Goal: Task Accomplishment & Management: Complete application form

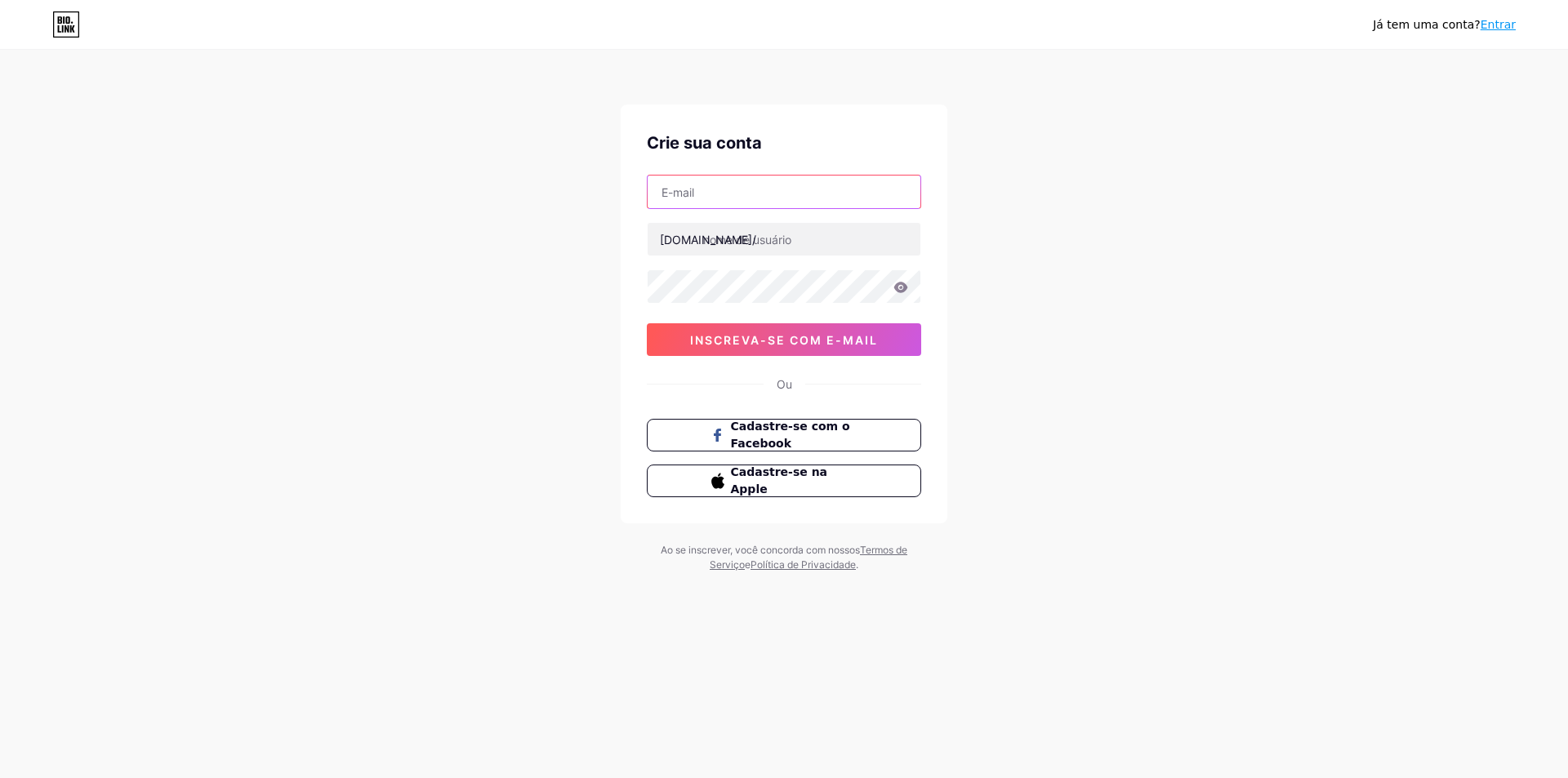
click at [737, 186] on input "text" at bounding box center [784, 192] width 273 height 33
type input "Pauloisismpferragens"
click at [798, 242] on input "text" at bounding box center [784, 239] width 273 height 33
type input "mpferragens"
click at [544, 270] on div "Já tem uma conta? Entrar Crie sua conta Pauloisismpferragens bio.link/ mpferrag…" at bounding box center [784, 312] width 1568 height 624
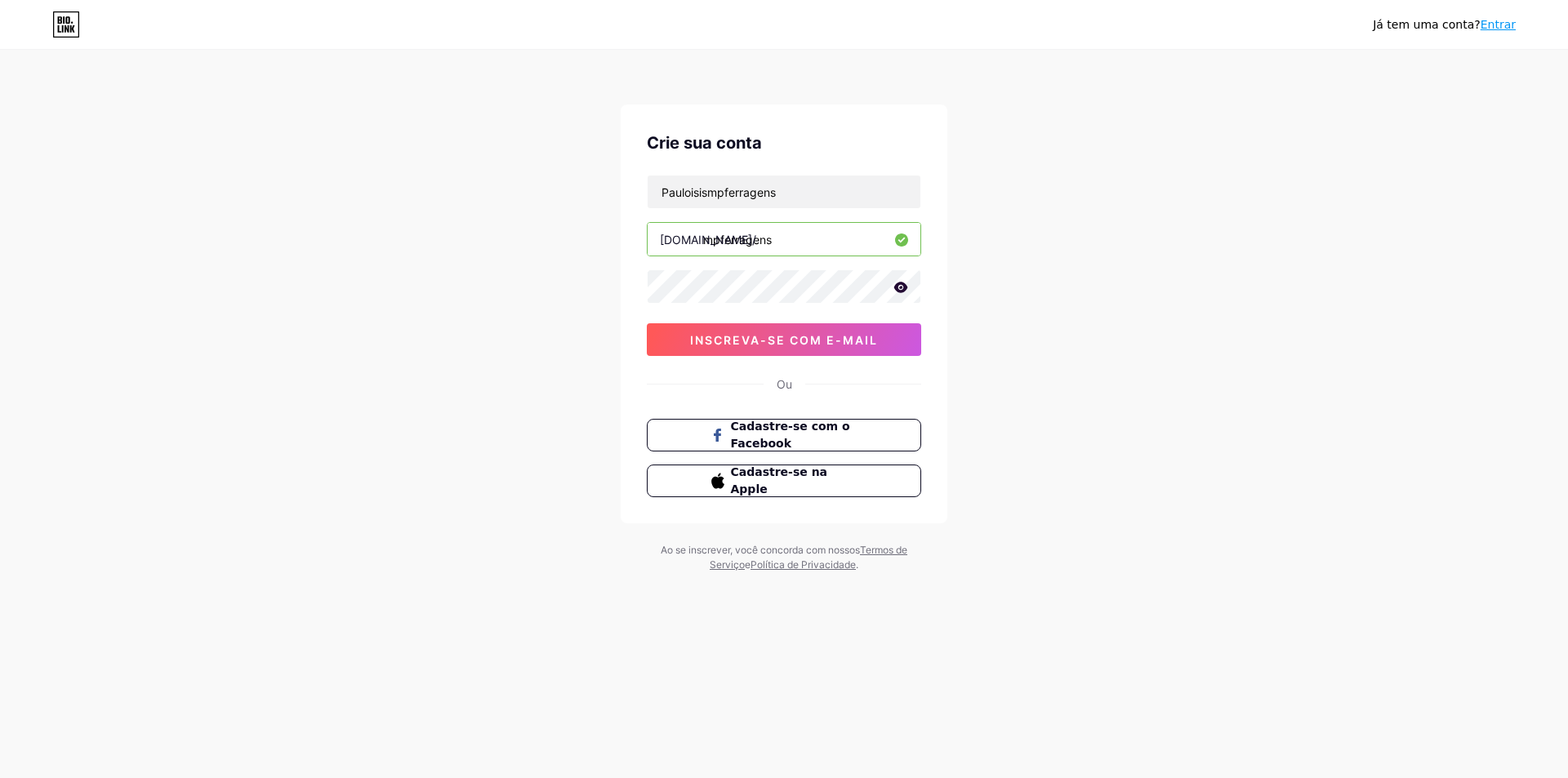
click at [899, 288] on icon at bounding box center [901, 287] width 15 height 12
click at [586, 278] on div "Já tem uma conta? Entrar Crie sua conta Pauloisismpferragens bio.link/ mpferrag…" at bounding box center [784, 312] width 1568 height 624
click at [818, 197] on input "Pauloisismpferragens" at bounding box center [784, 192] width 273 height 33
drag, startPoint x: 818, startPoint y: 197, endPoint x: 520, endPoint y: 181, distance: 298.4
click at [519, 182] on div "Já tem uma conta? Entrar Crie sua conta Pauloisismpferragens bio.link/ mpferrag…" at bounding box center [784, 312] width 1568 height 624
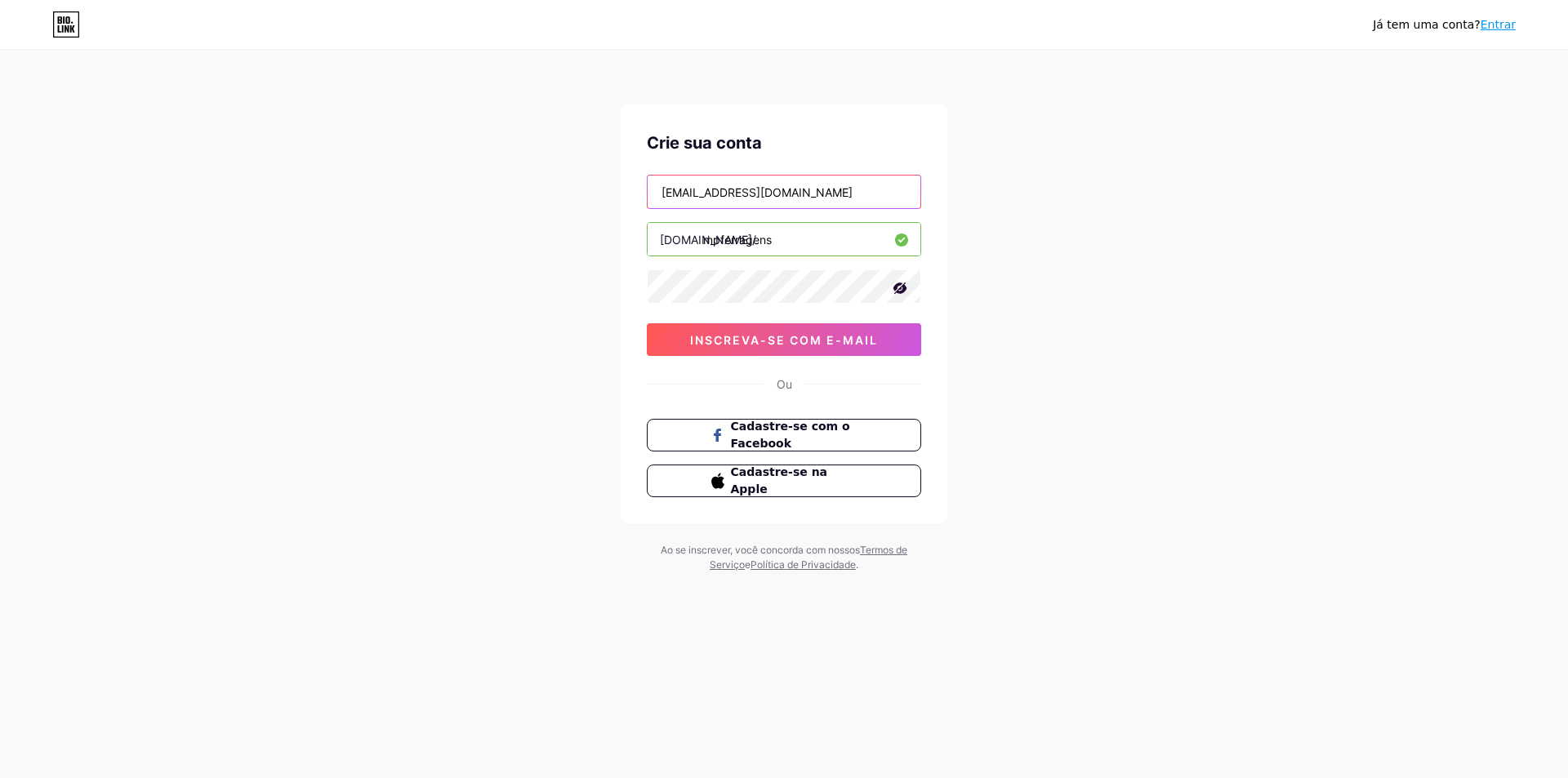
type input "Pauloisismpferragens@gmail.com"
click at [1171, 248] on div "Já tem uma conta? Entrar Crie sua conta Pauloisismpferragens@gmail.com bio.link…" at bounding box center [784, 312] width 1568 height 624
click at [822, 344] on font "inscreva-se com e-mail" at bounding box center [784, 340] width 188 height 14
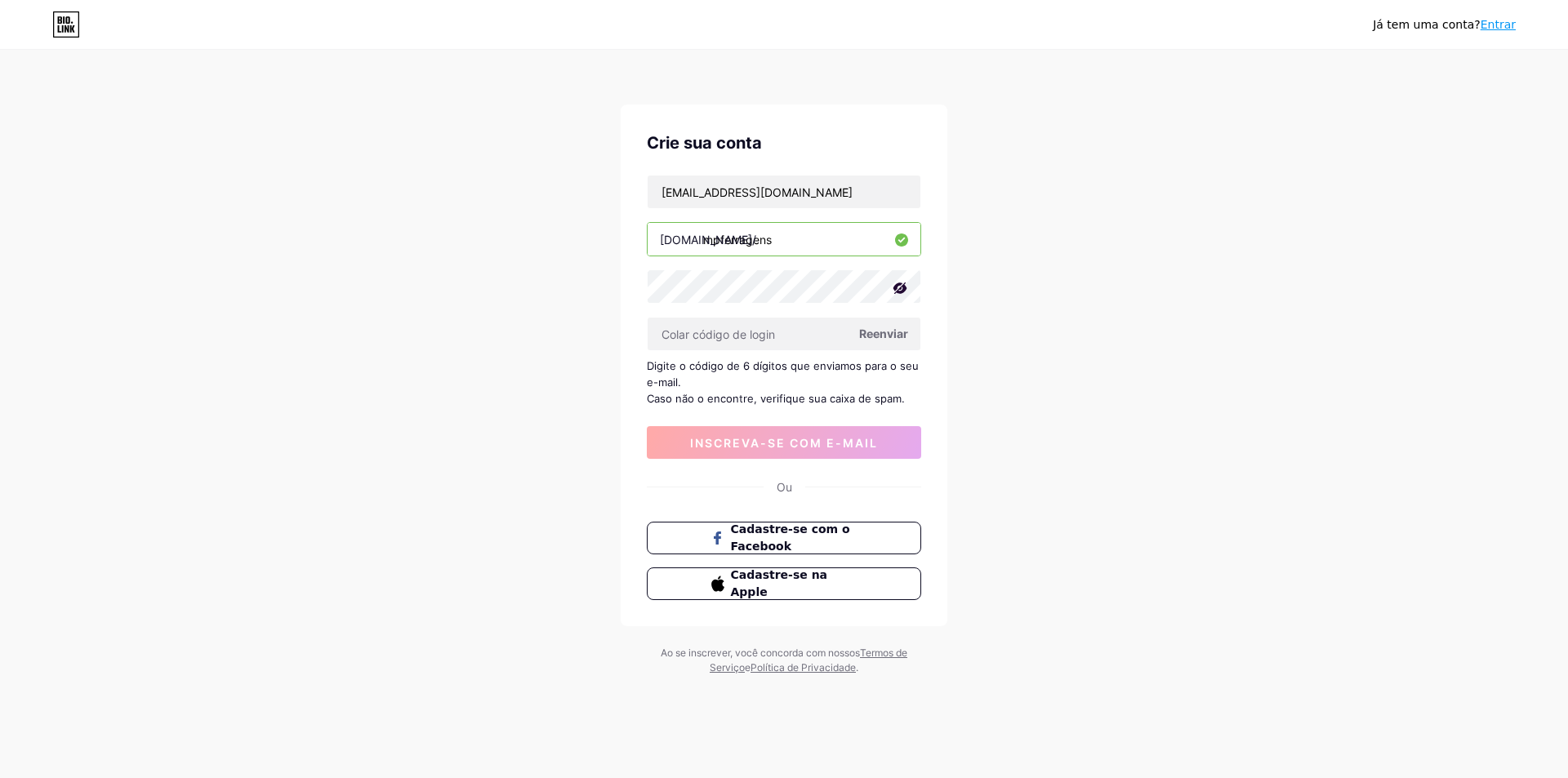
click at [897, 329] on font "Reenviar" at bounding box center [884, 333] width 49 height 14
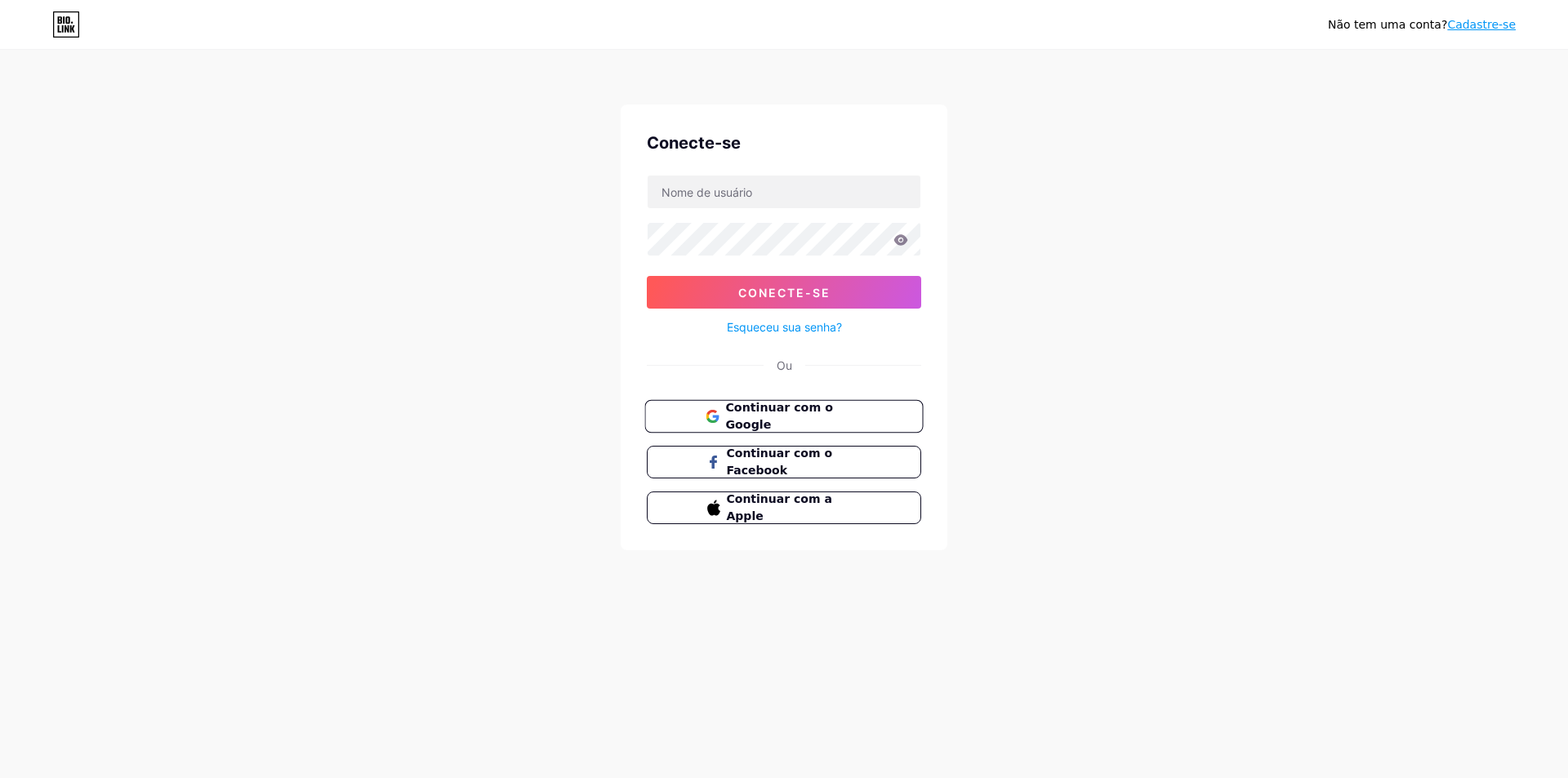
click at [833, 419] on font "Continuar com o Google" at bounding box center [779, 416] width 107 height 31
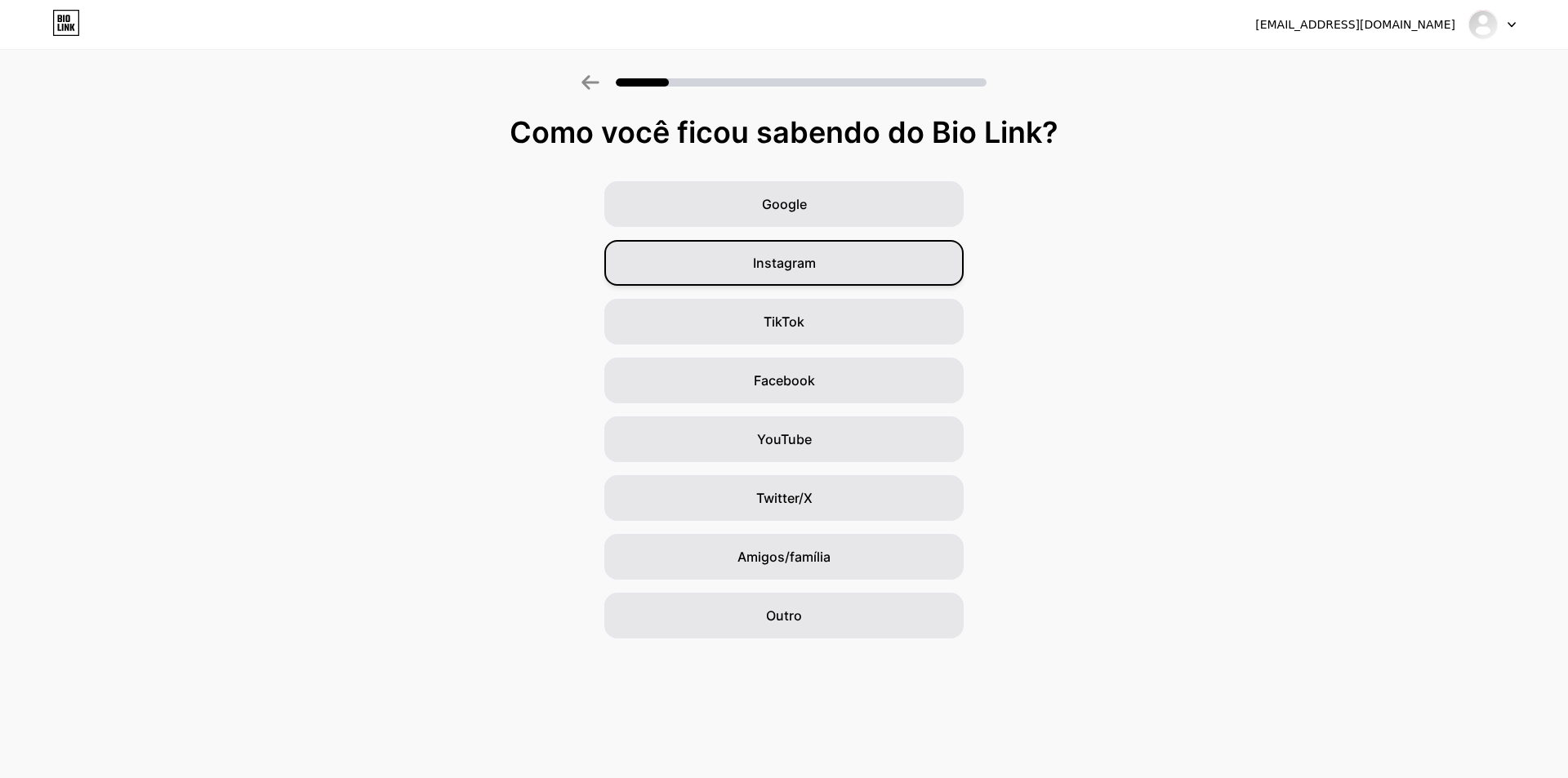
click at [817, 270] on div "Instagram" at bounding box center [784, 263] width 359 height 45
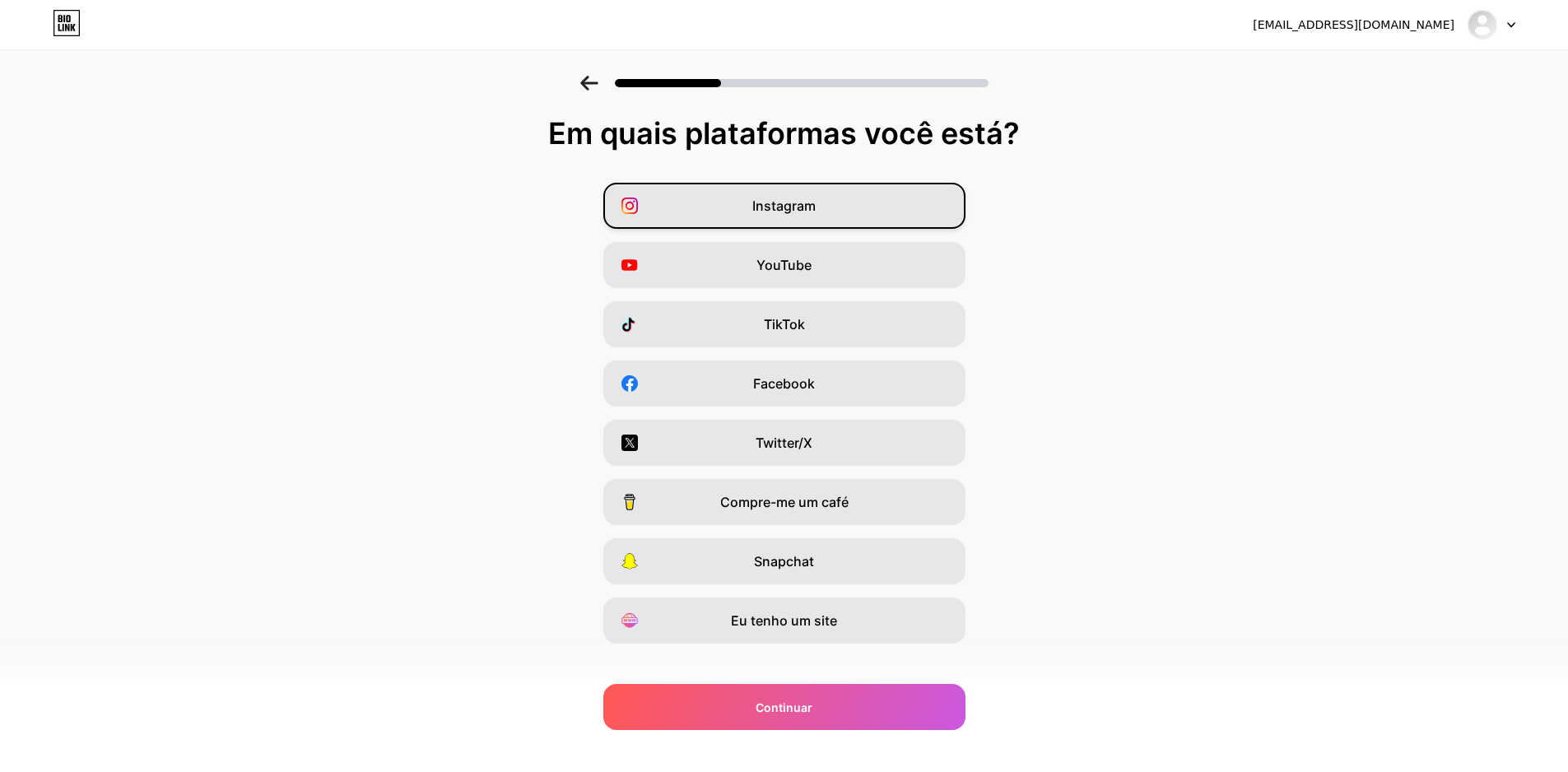
click at [891, 207] on div "Instagram" at bounding box center [784, 205] width 362 height 46
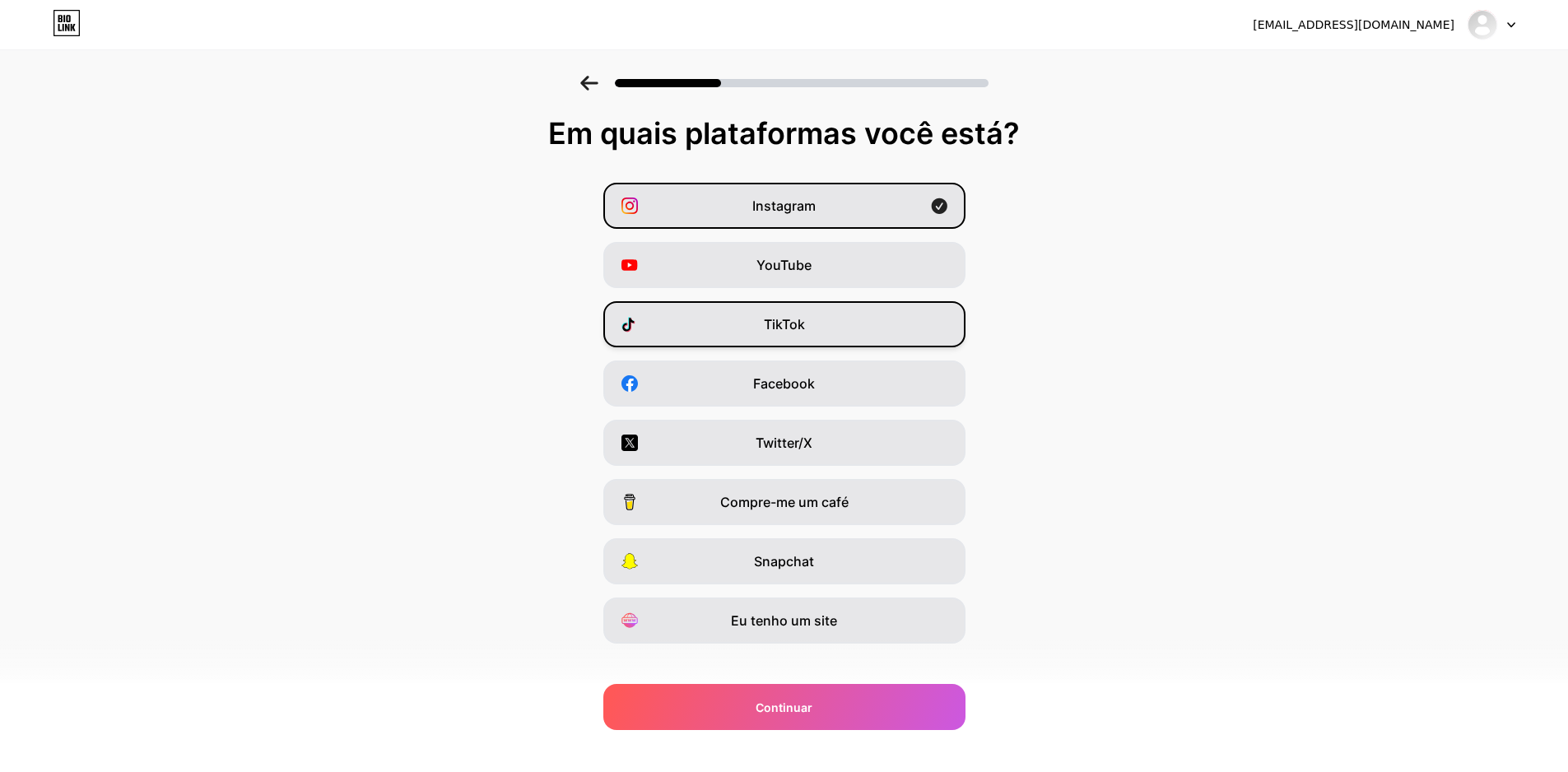
click at [829, 320] on div "TikTok" at bounding box center [784, 324] width 362 height 46
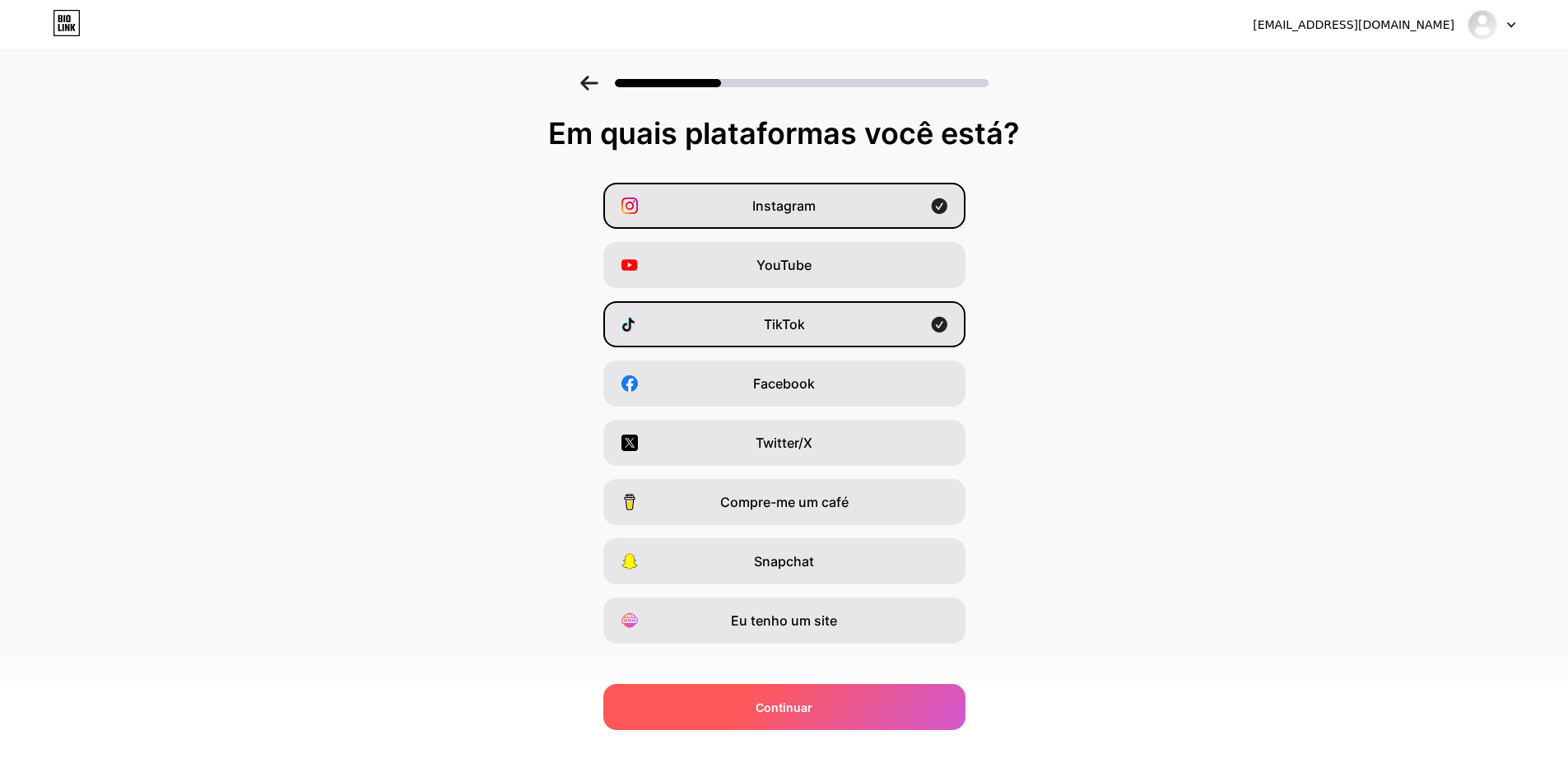
click at [832, 717] on div "Continuar" at bounding box center [784, 707] width 362 height 46
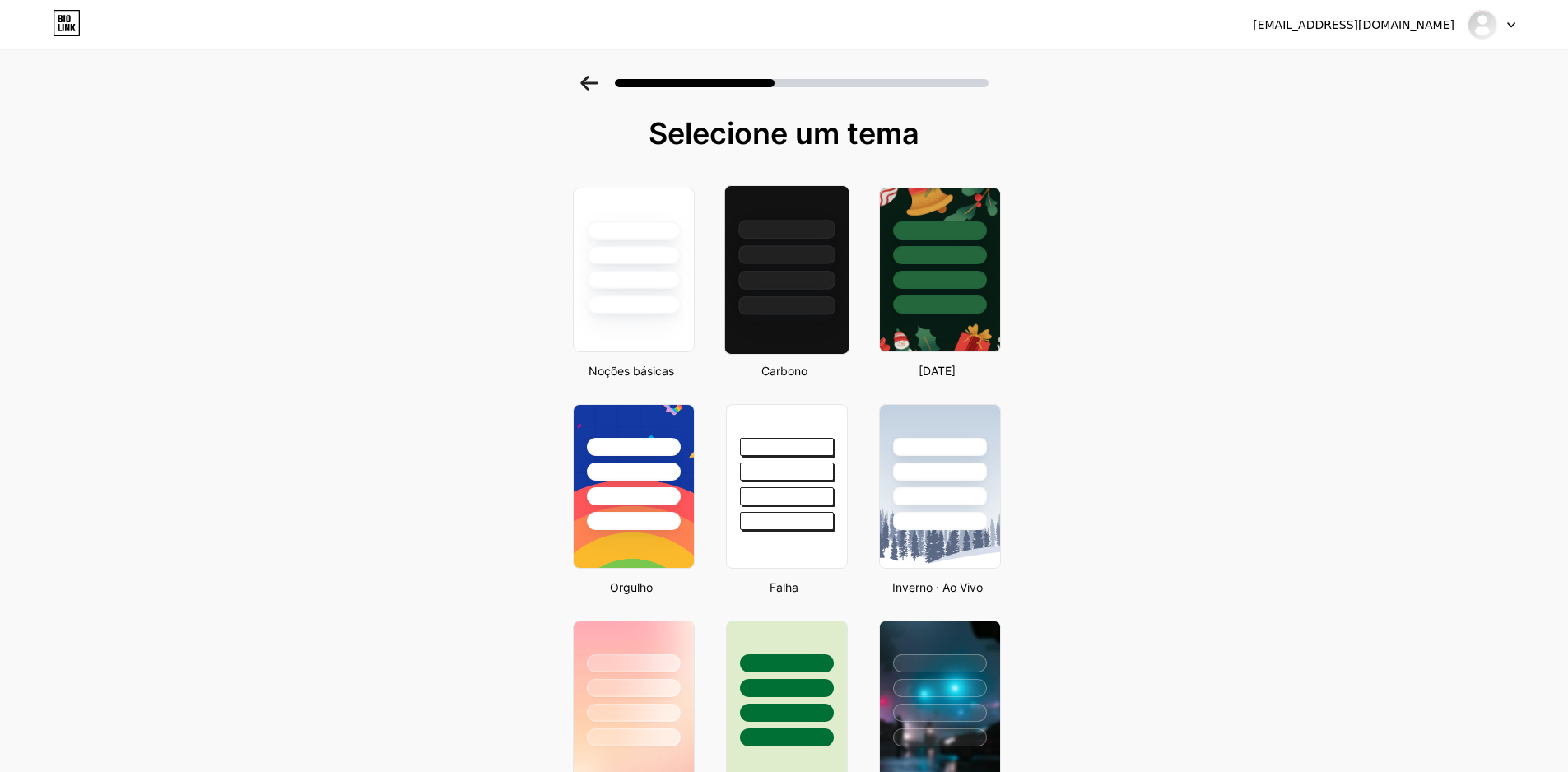
click at [824, 256] on div at bounding box center [786, 255] width 96 height 19
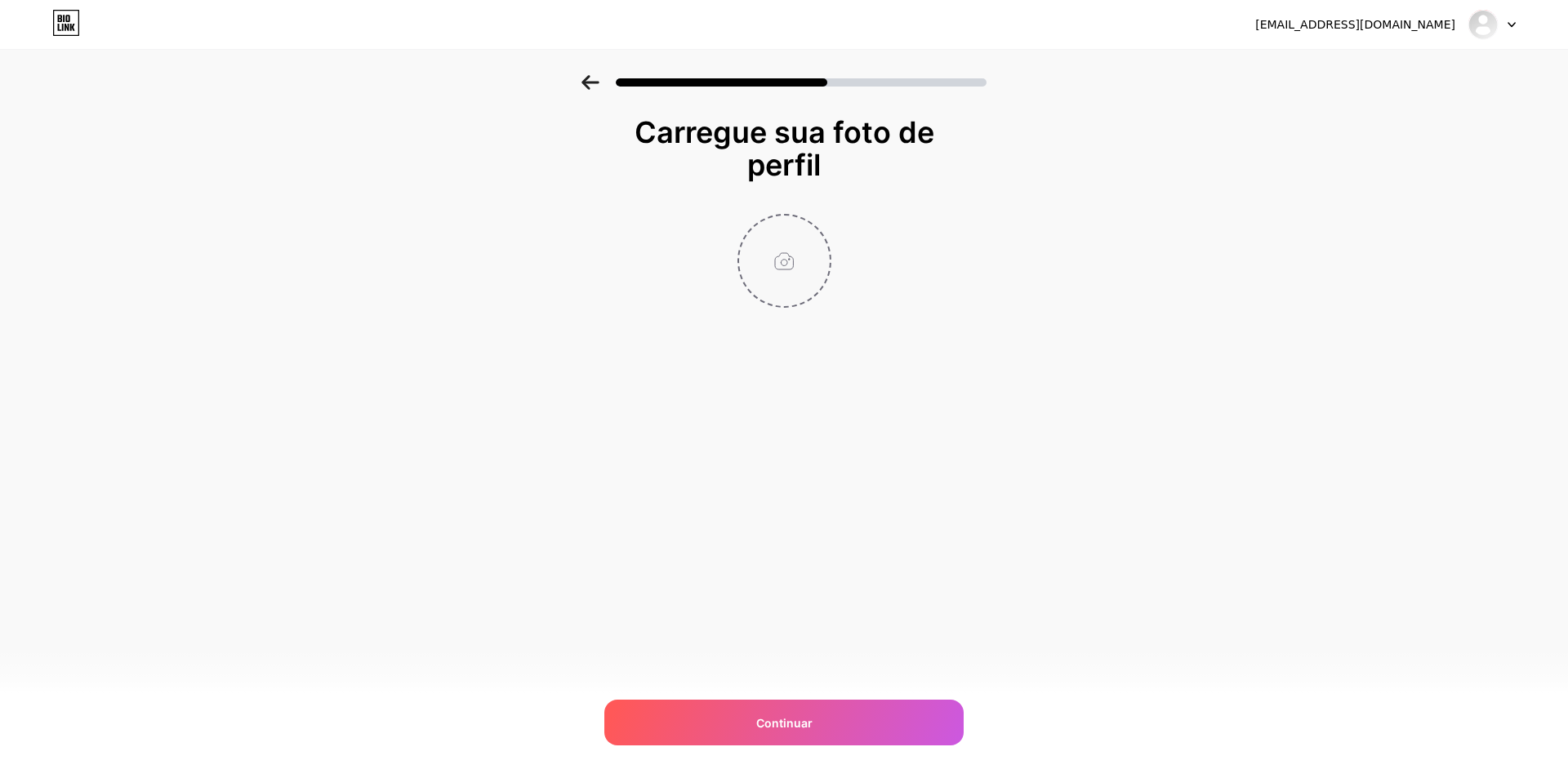
click at [784, 267] on input "file" at bounding box center [784, 261] width 91 height 91
type input "C:\fakepath\MP LOGO.png"
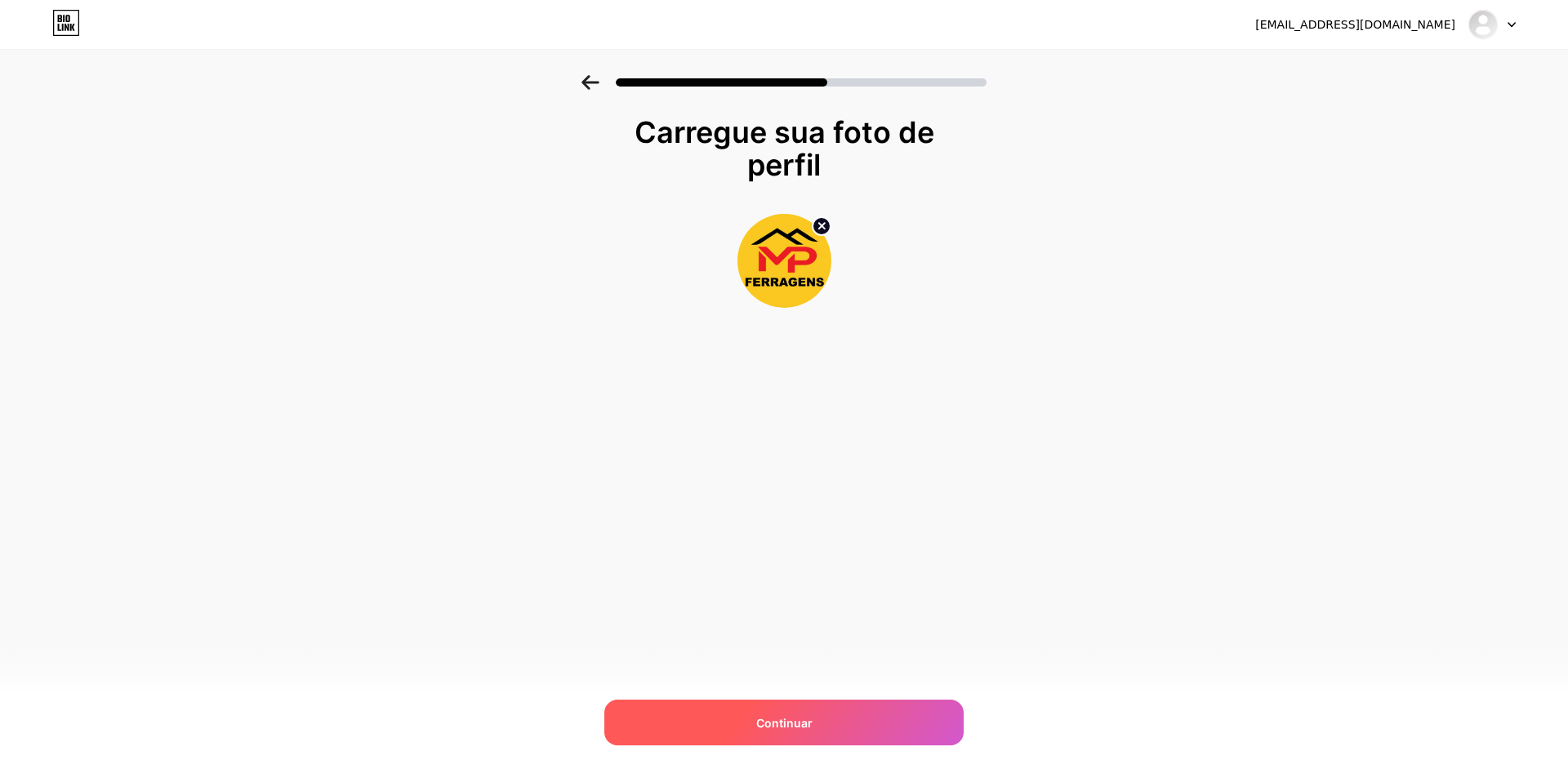
click at [822, 728] on div "Continuar" at bounding box center [784, 723] width 359 height 45
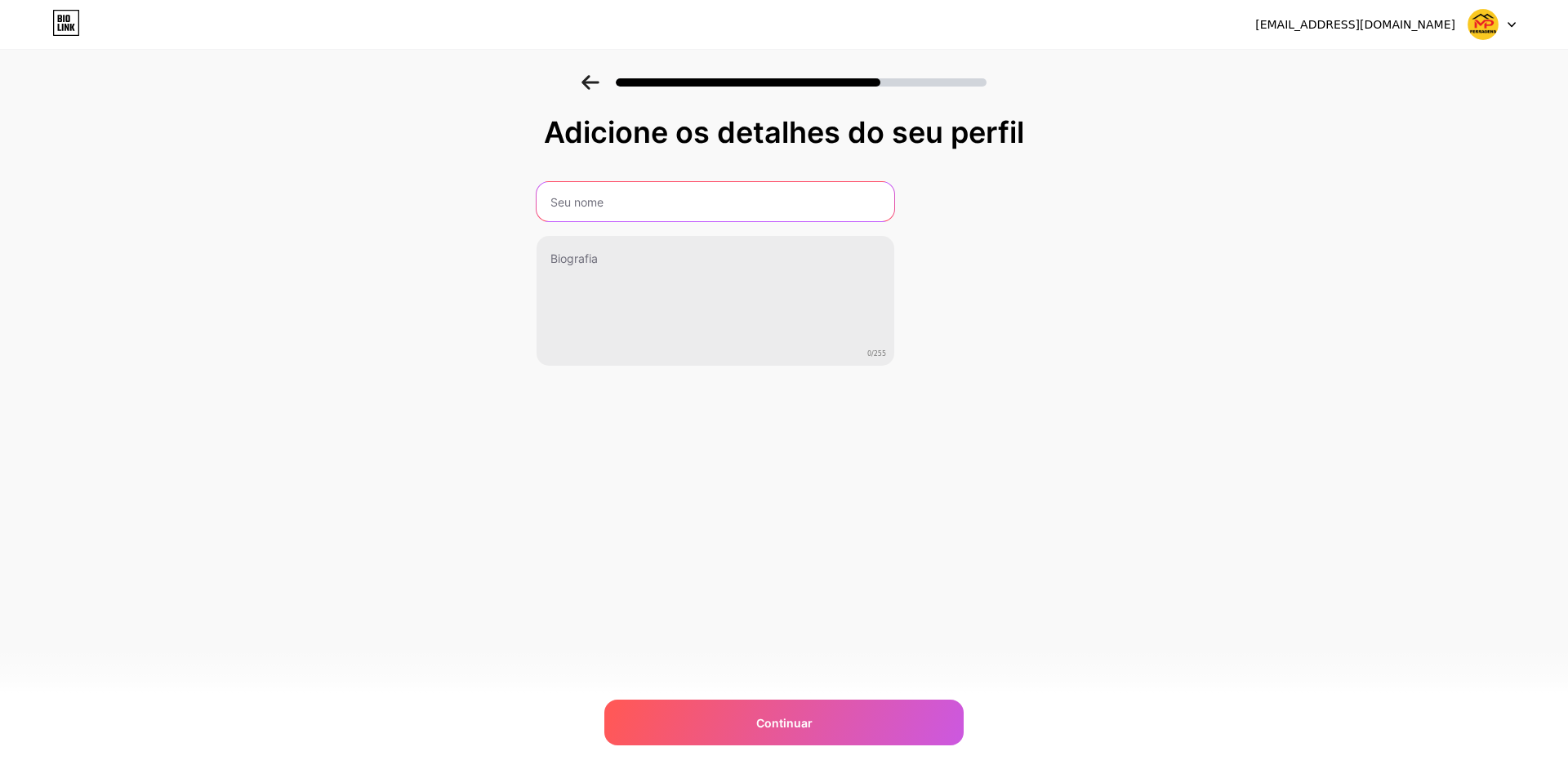
click at [624, 196] on input "text" at bounding box center [715, 201] width 358 height 39
type input "Mp Ferragens"
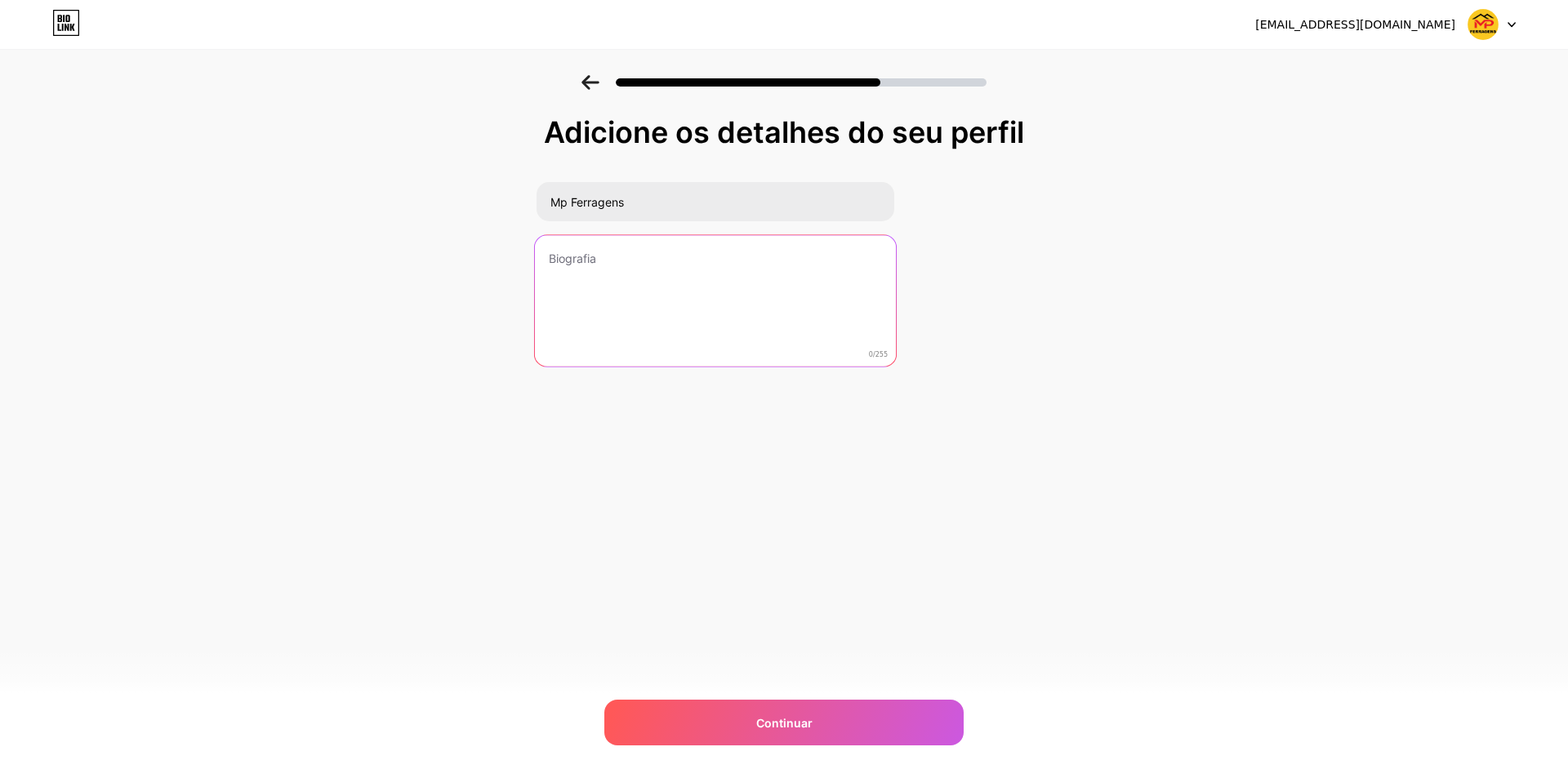
click at [701, 267] on textarea at bounding box center [715, 302] width 361 height 133
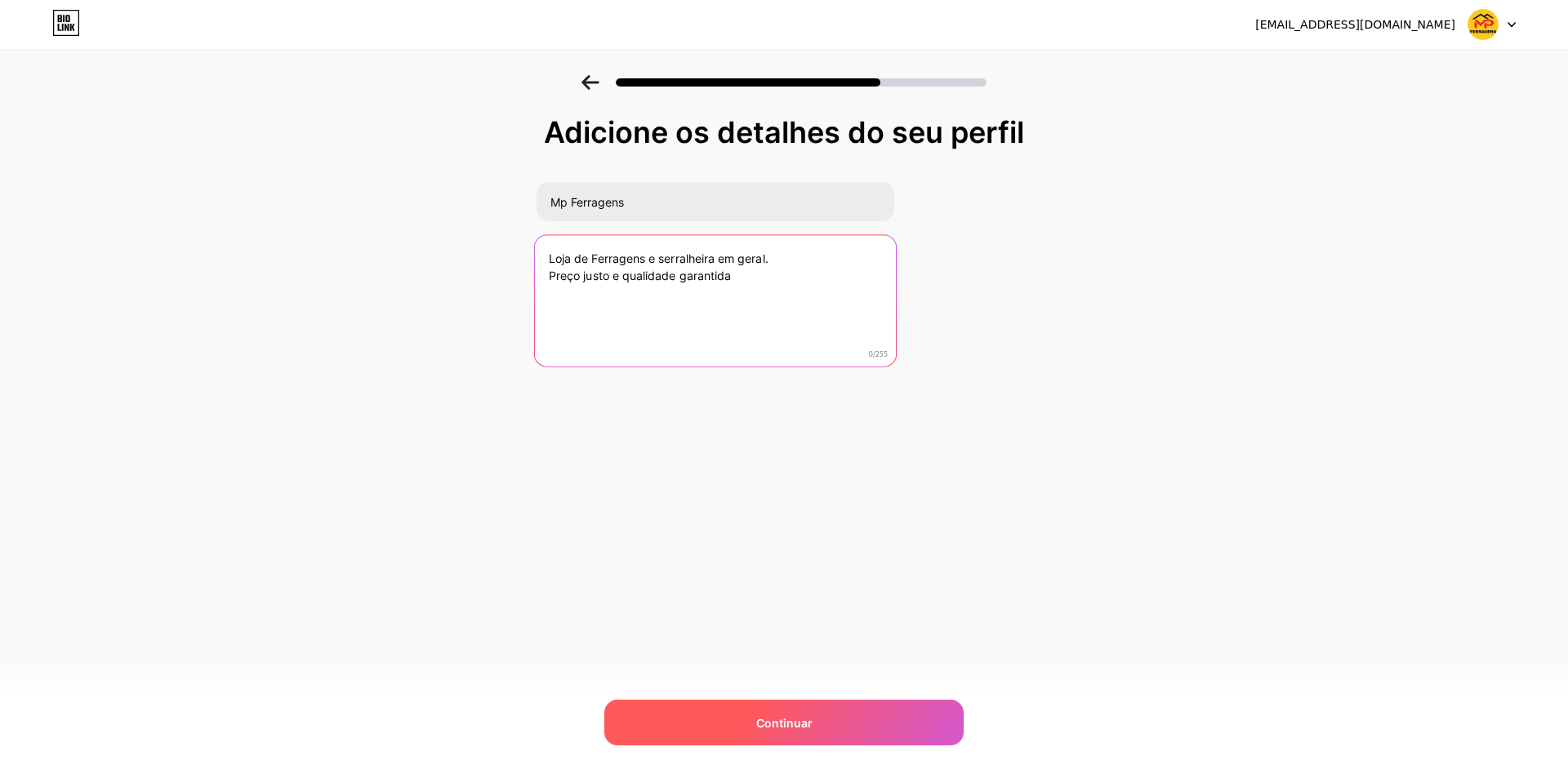
type textarea "Loja de Ferragens e serralheira em geral. Preço justo e qualidade garantida"
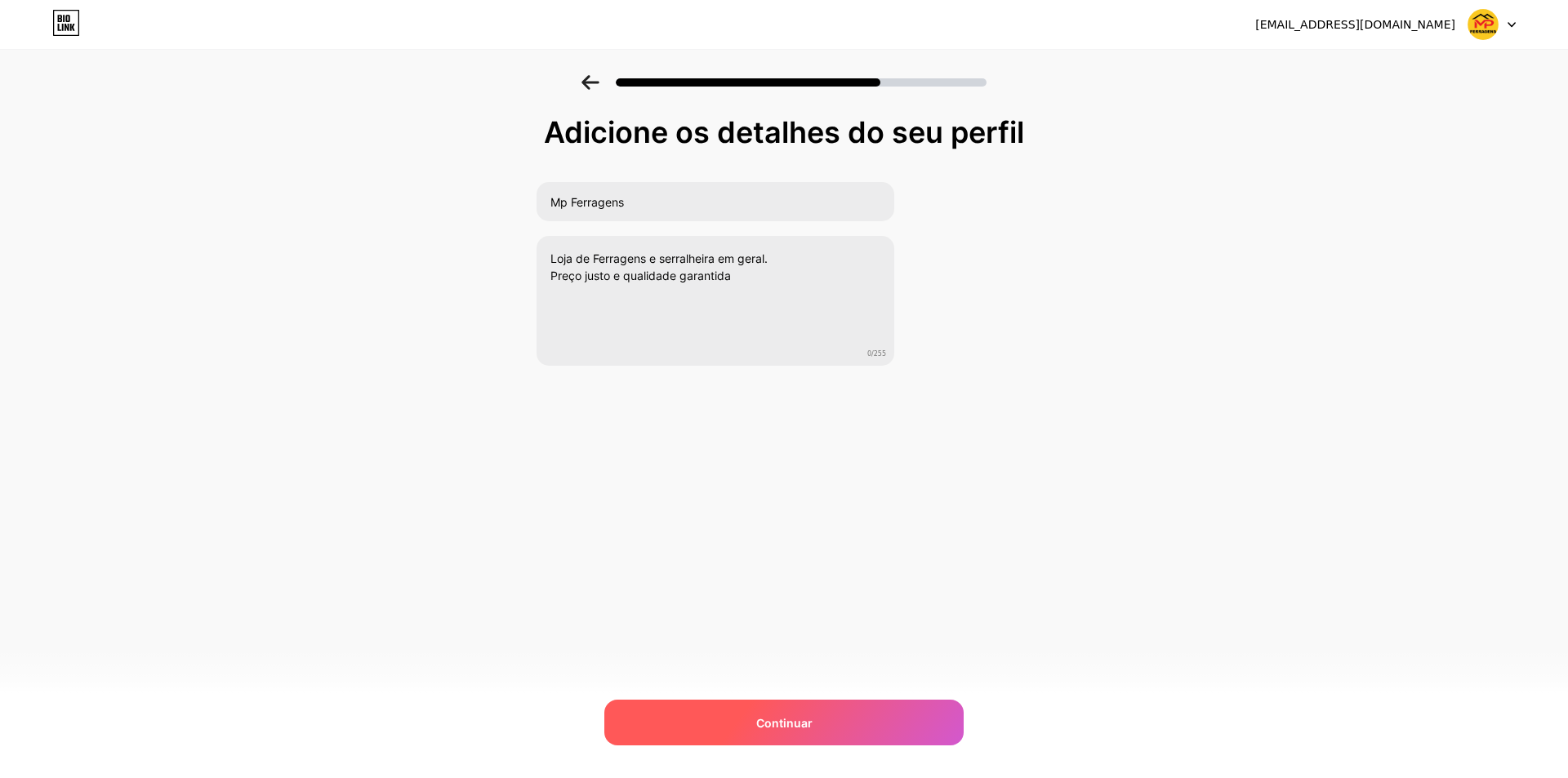
click at [815, 727] on div "Continuar" at bounding box center [784, 723] width 359 height 45
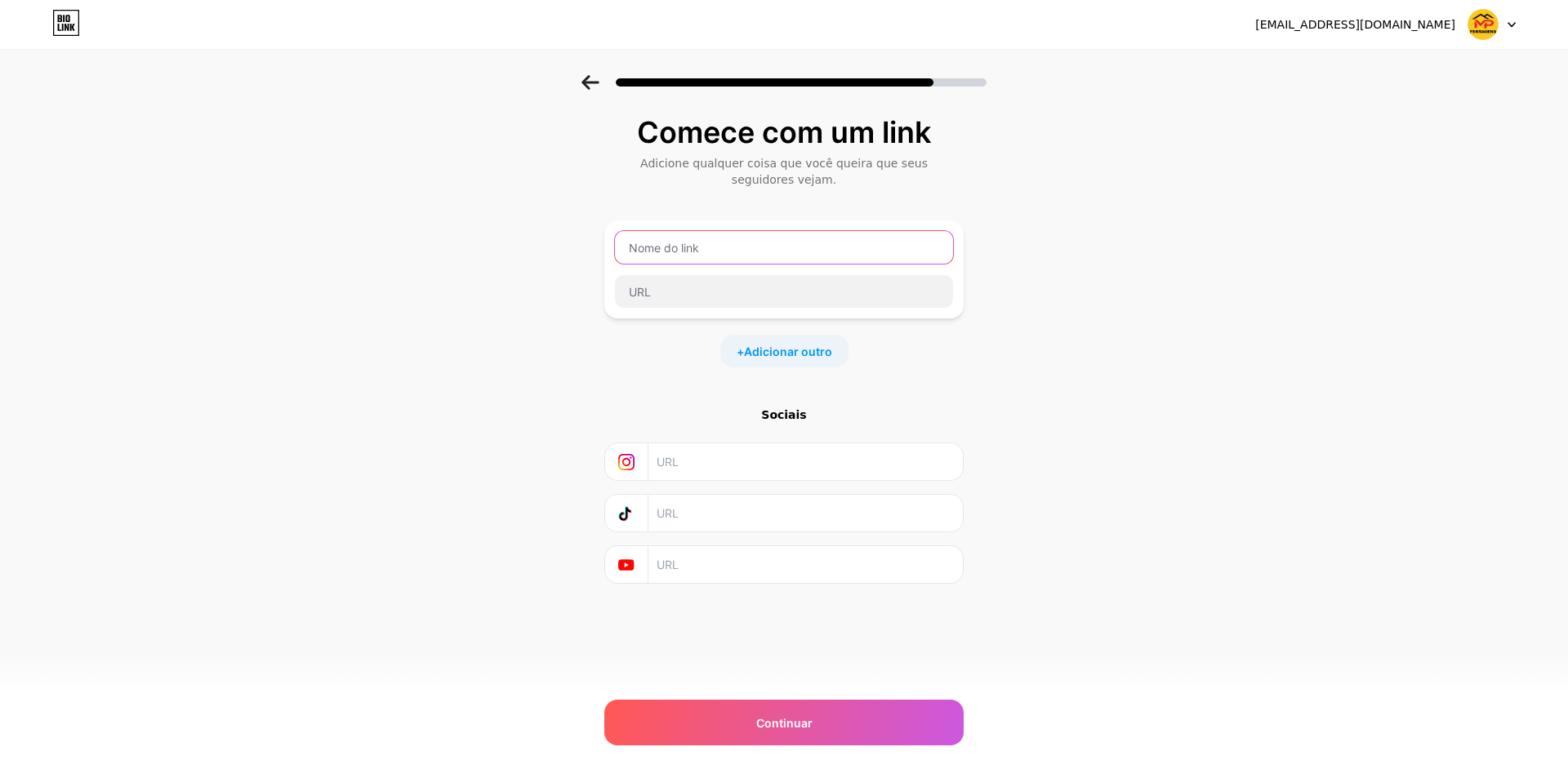
click at [700, 251] on input "text" at bounding box center [784, 247] width 338 height 33
type input "MpFerragens"
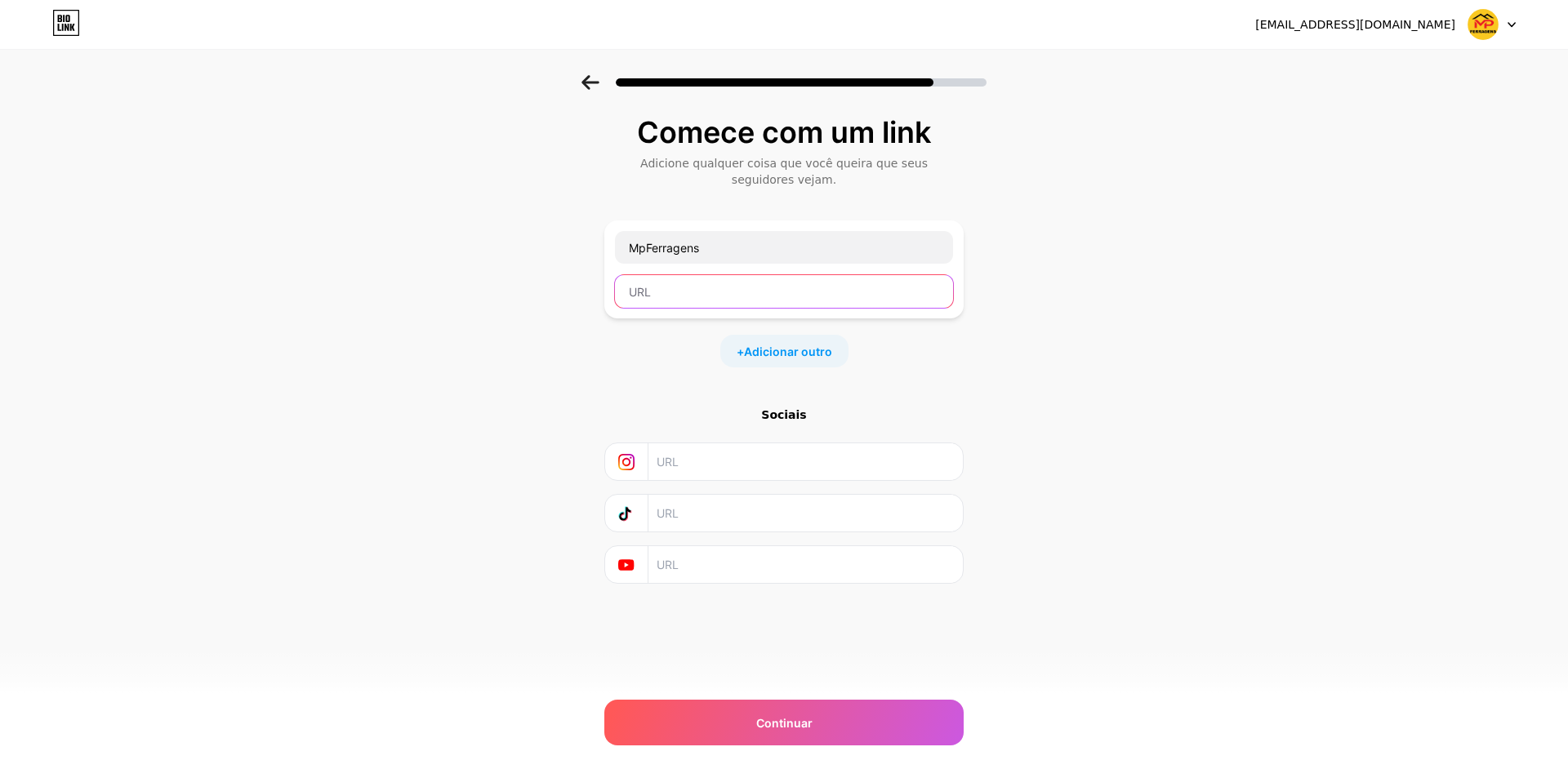
click at [685, 301] on input "text" at bounding box center [784, 292] width 338 height 33
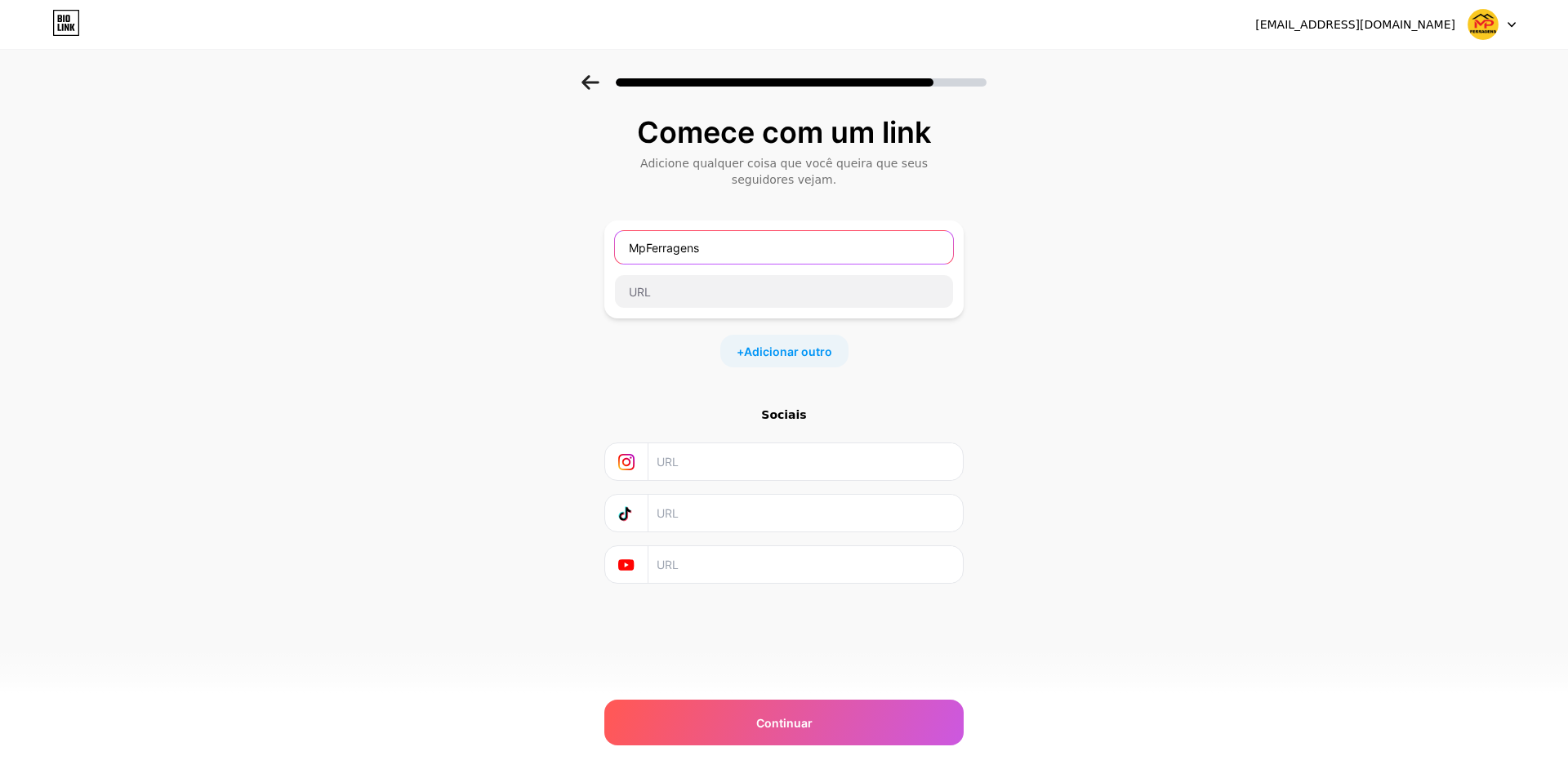
drag, startPoint x: 733, startPoint y: 246, endPoint x: 454, endPoint y: 222, distance: 280.0
click at [456, 222] on div "Comece com um link Adicione qualquer coisa que você queira que seus seguidores …" at bounding box center [784, 371] width 1568 height 591
click at [692, 287] on input "text" at bounding box center [784, 292] width 338 height 33
click at [701, 454] on input "text" at bounding box center [804, 462] width 296 height 36
paste input "https://www.instagram.com/mp.ferragens_am/"
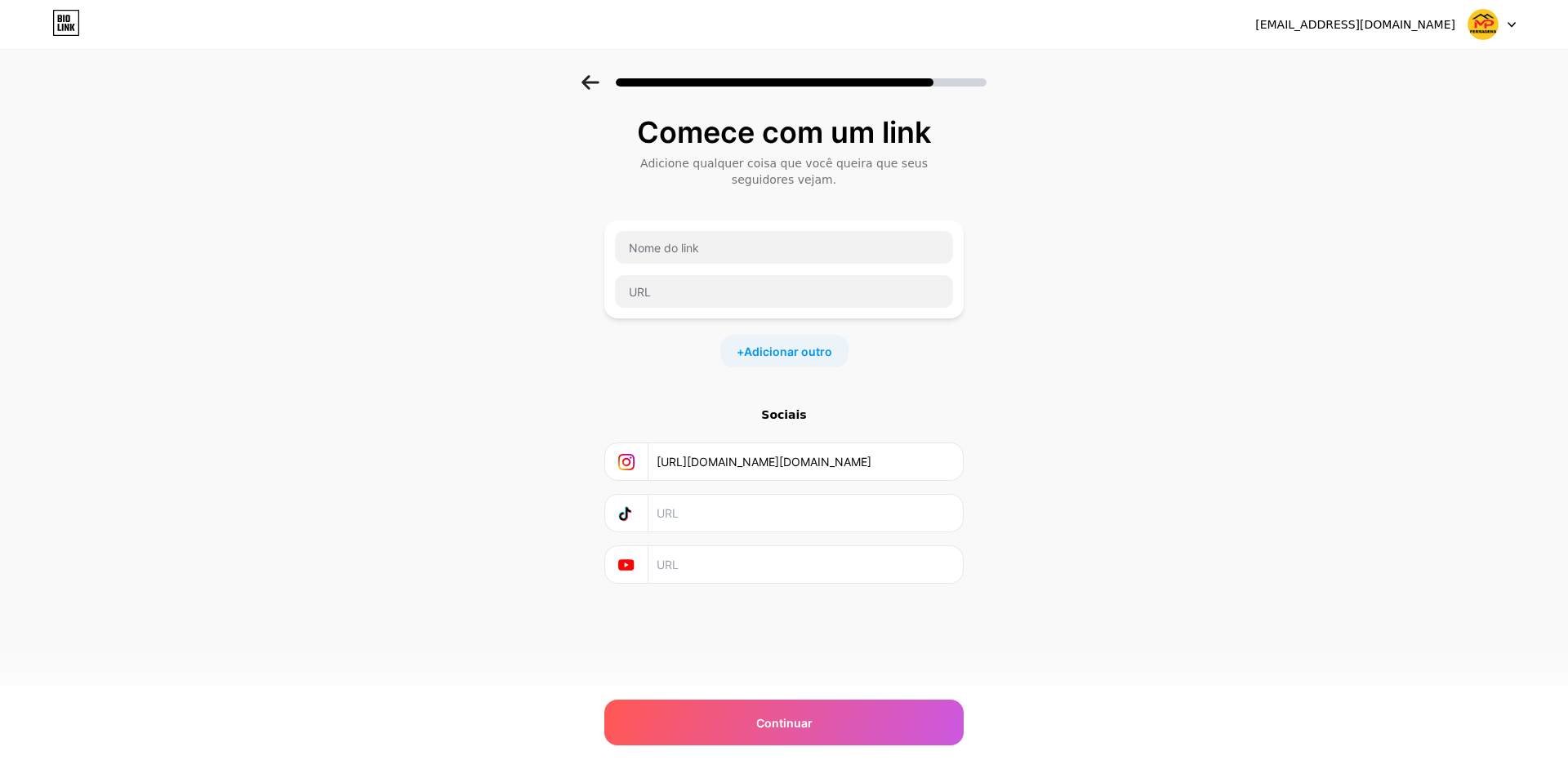
type input "https://www.instagram.com/mp.ferragens_am/"
click at [530, 356] on div "Comece com um link Adicione qualquer coisa que você queira que seus seguidores …" at bounding box center [784, 371] width 1568 height 591
click at [774, 730] on span "Continuar" at bounding box center [784, 723] width 56 height 17
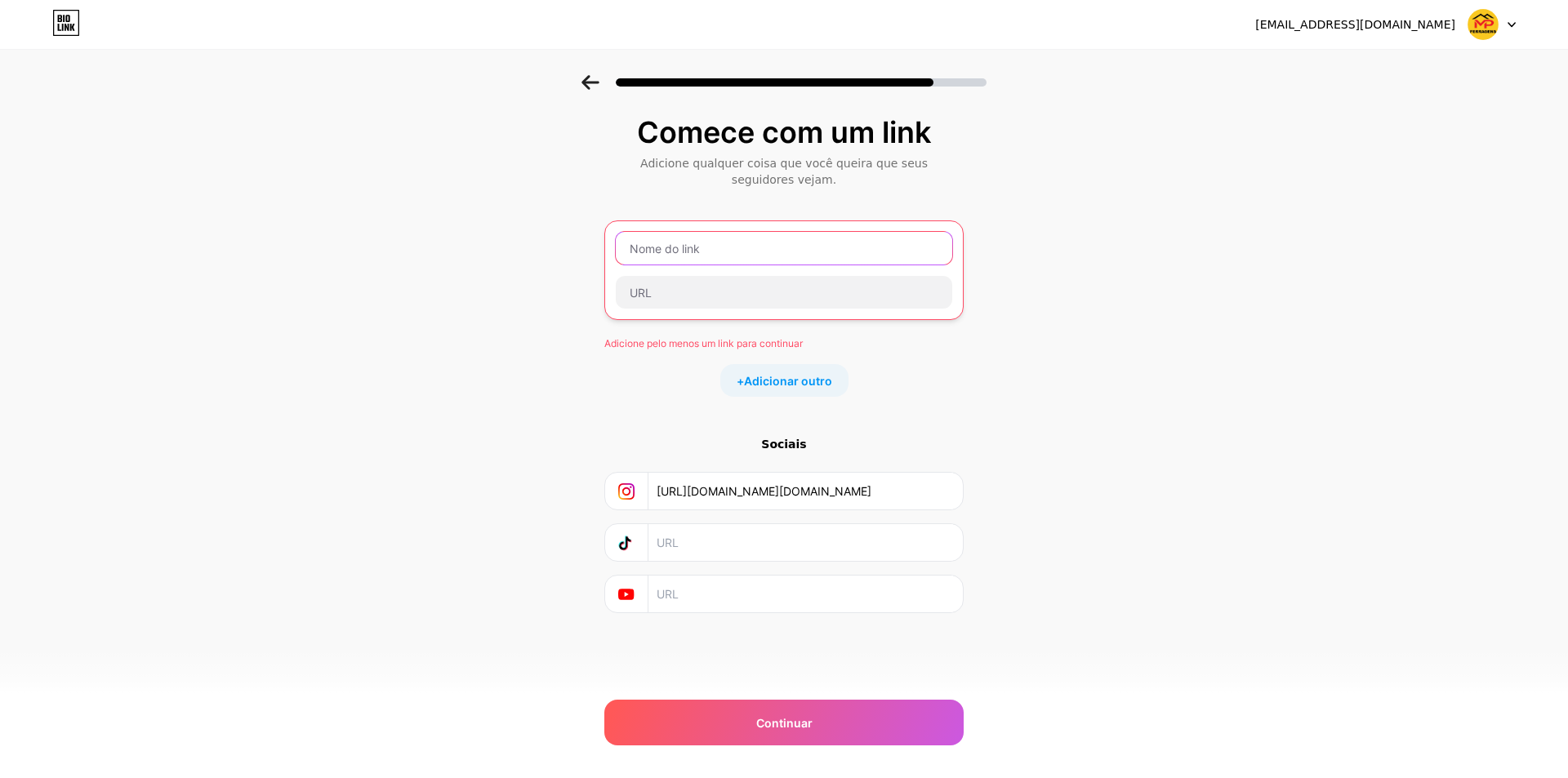
click at [726, 251] on input "text" at bounding box center [784, 248] width 336 height 33
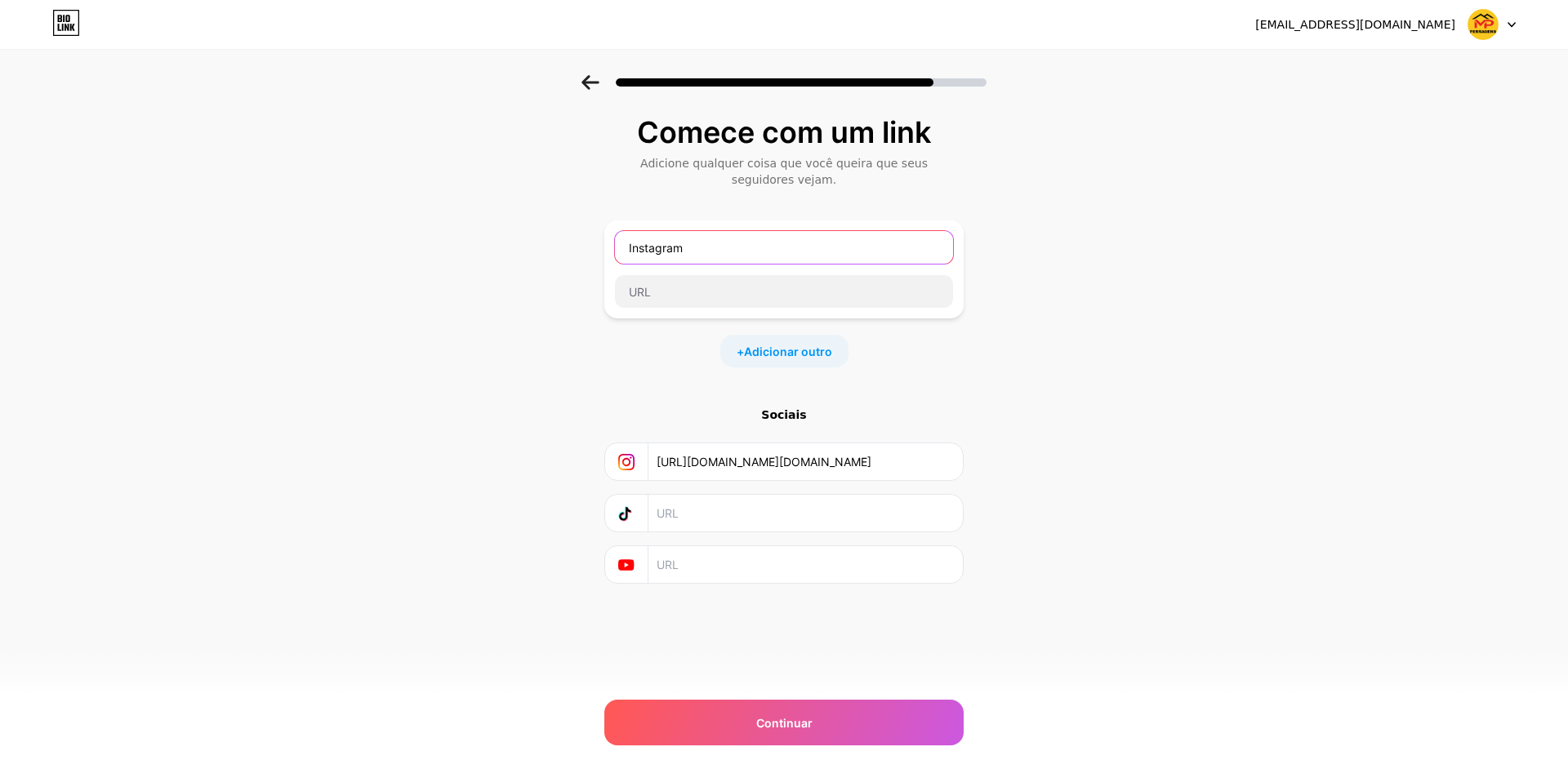
type input "Instagram"
click at [1223, 351] on div "Comece com um link Adicione qualquer coisa que você queira que seus seguidores …" at bounding box center [784, 371] width 1568 height 591
drag, startPoint x: 932, startPoint y: 465, endPoint x: 325, endPoint y: 498, distance: 607.9
click at [423, 492] on div "Comece com um link Adicione qualquer coisa que você queira que seus seguidores …" at bounding box center [784, 371] width 1568 height 591
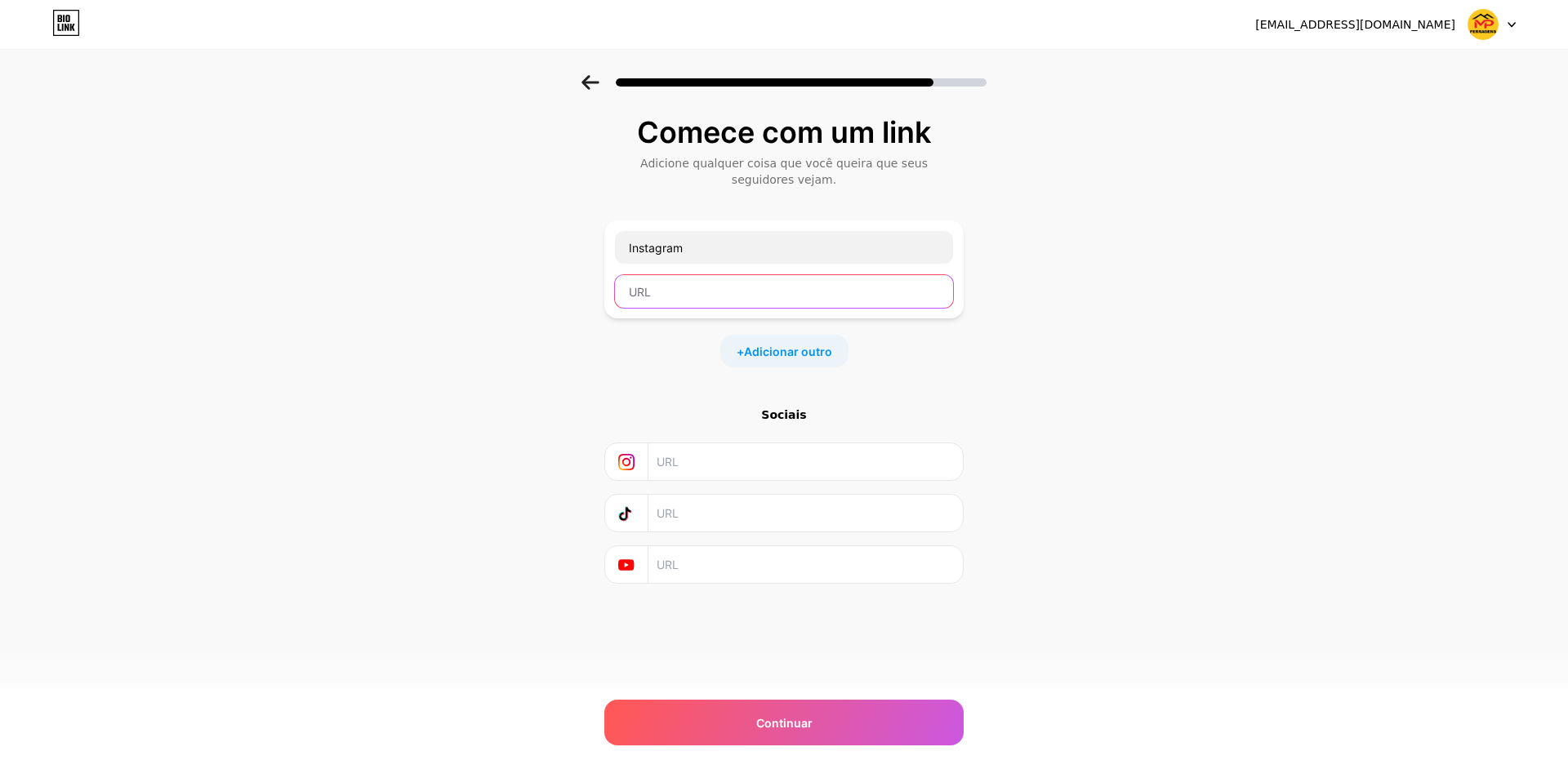
click at [734, 298] on input "text" at bounding box center [784, 292] width 338 height 33
paste input "https://www.instagram.com/mp.ferragens_am/"
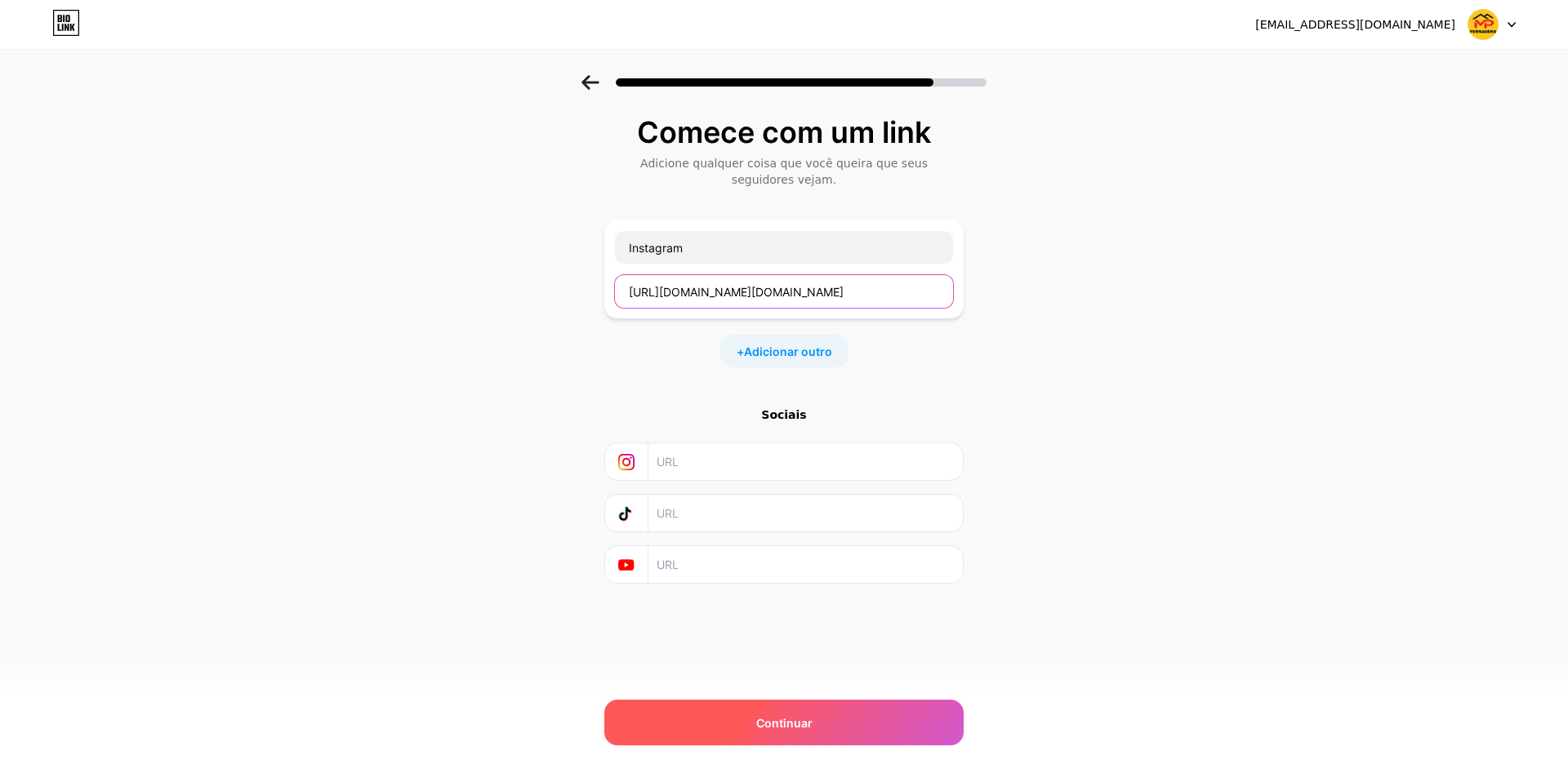
type input "https://www.instagram.com/mp.ferragens_am/"
click at [761, 723] on font "Continuar" at bounding box center [784, 723] width 56 height 14
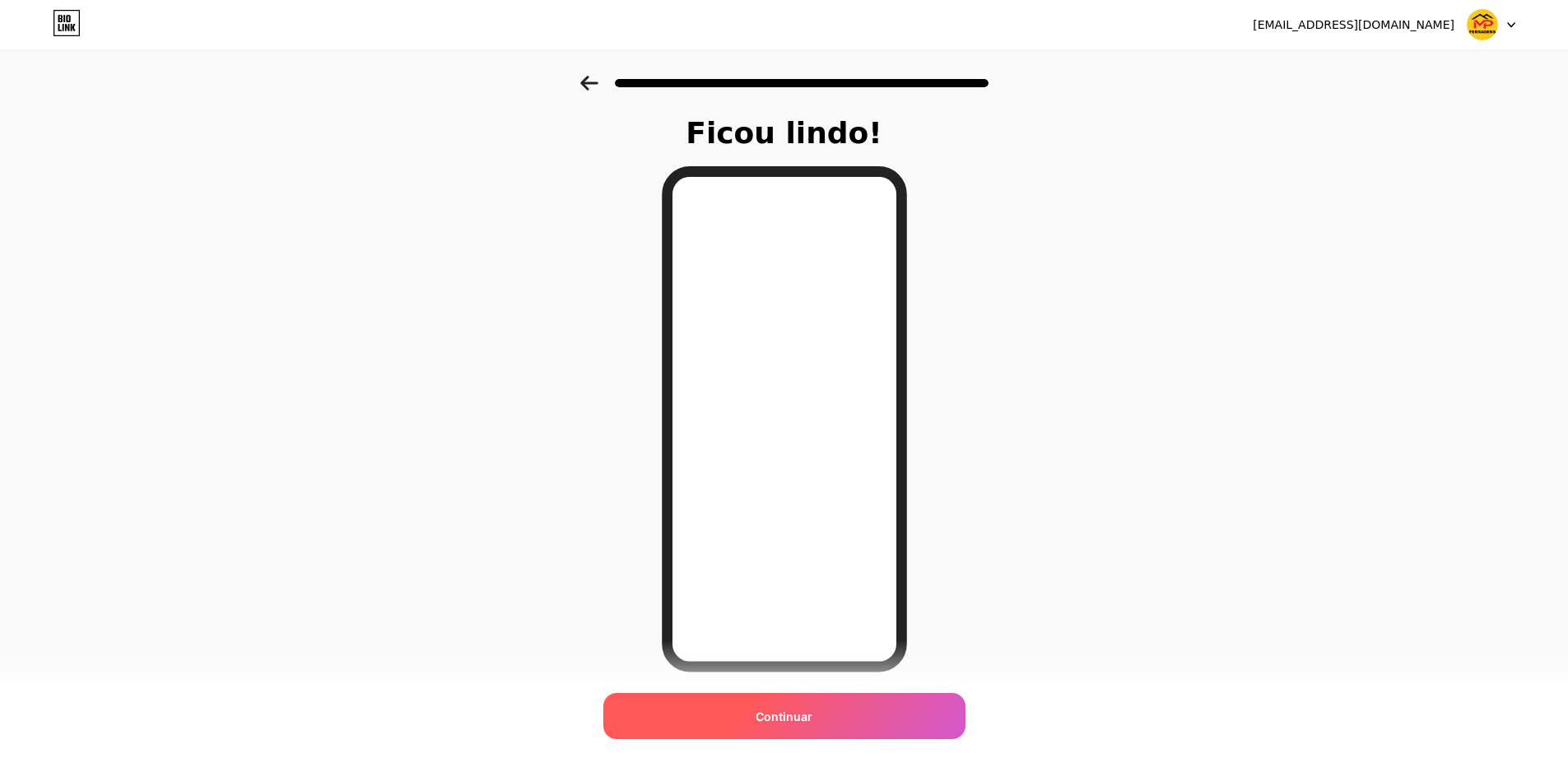
click at [833, 727] on div "Continuar" at bounding box center [784, 716] width 362 height 46
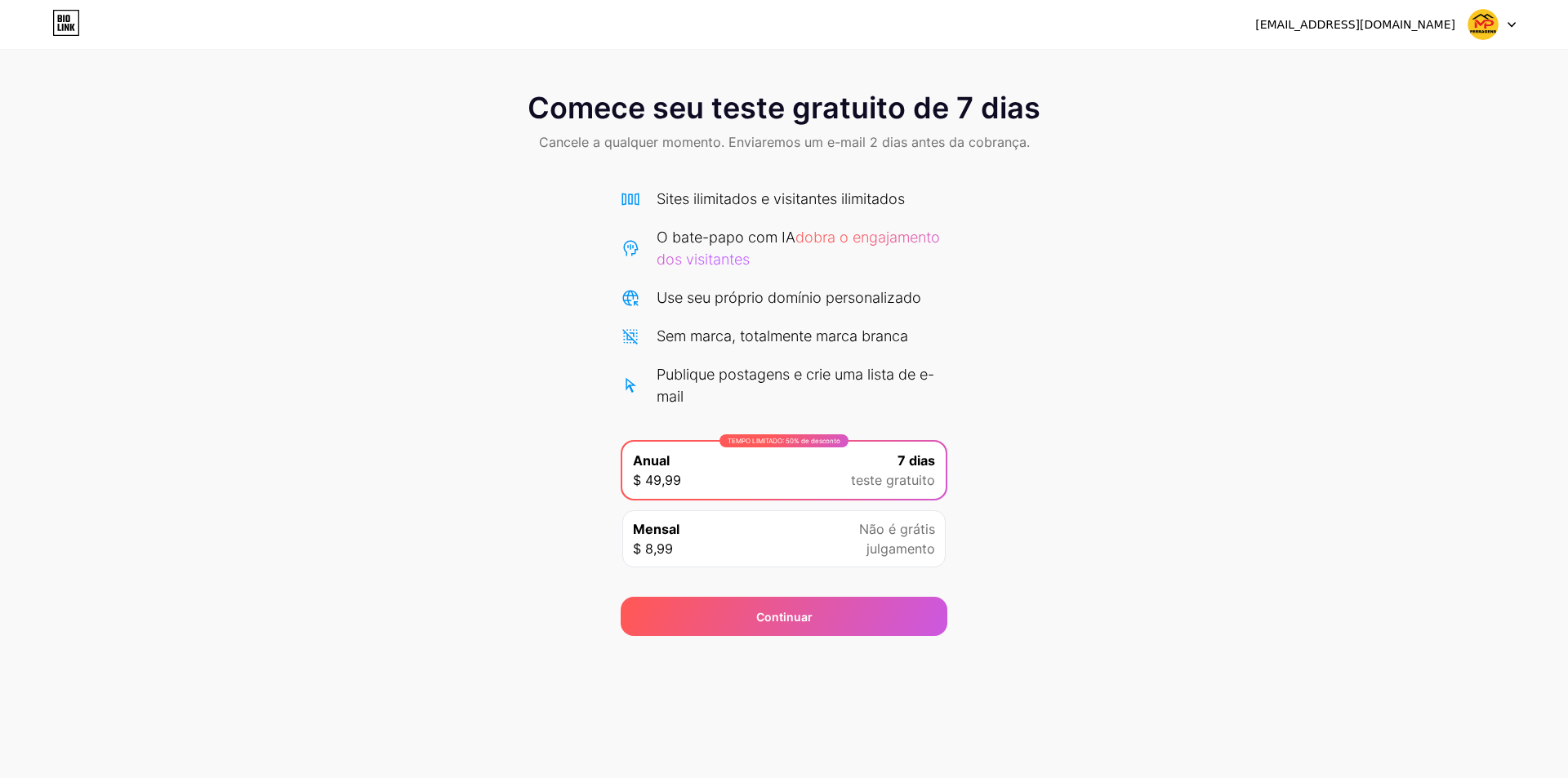
click at [1018, 270] on div "Comece seu teste gratuito de 7 dias Cancele a qualquer momento. Enviaremos um e…" at bounding box center [784, 355] width 1568 height 561
drag, startPoint x: 779, startPoint y: 542, endPoint x: 780, endPoint y: 528, distance: 14.0
click at [778, 542] on div "Mensal $ 8,99 Não é grátis julgamento" at bounding box center [784, 539] width 324 height 57
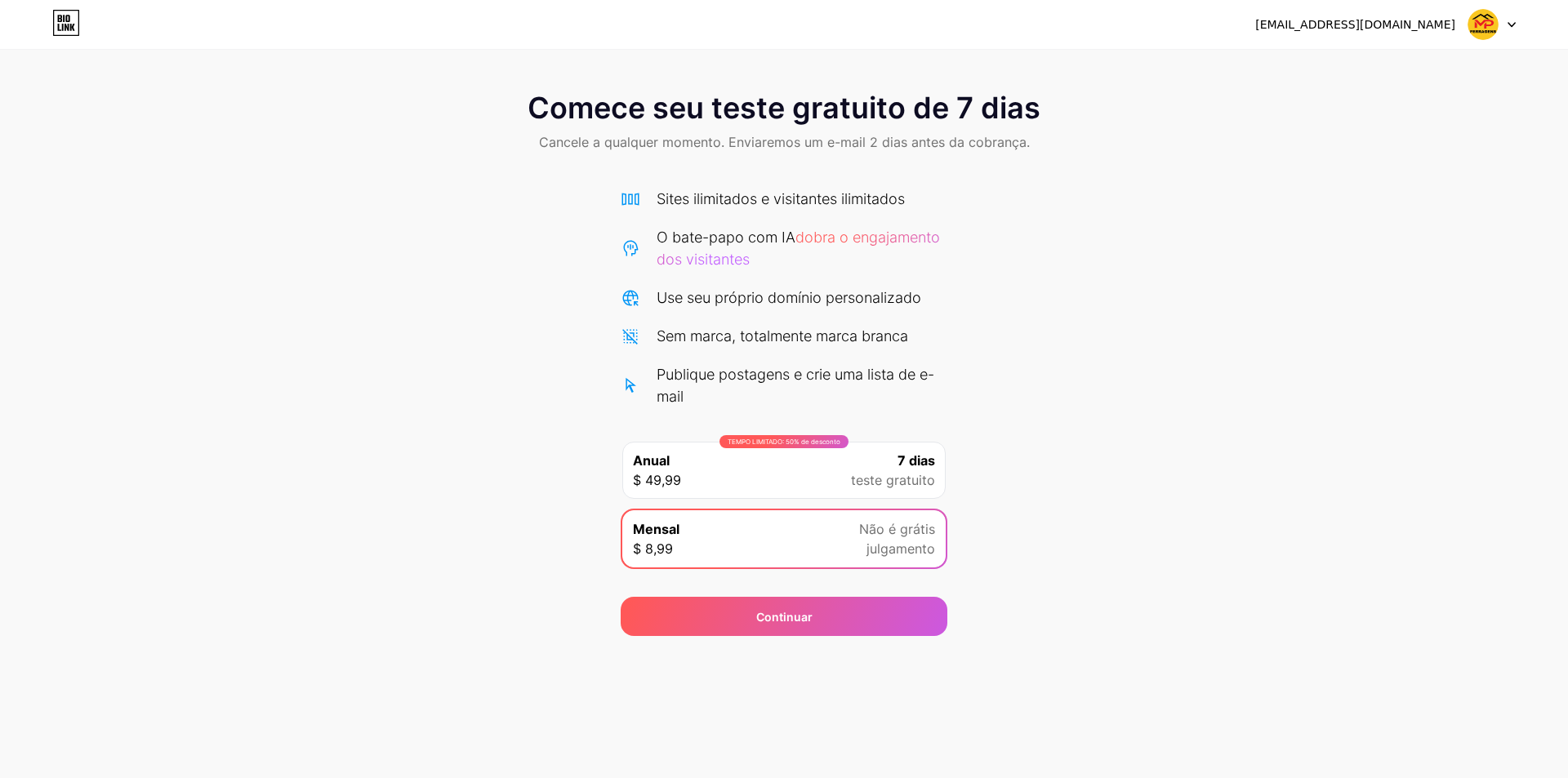
click at [786, 462] on div "TEMPO LIMITADO: 50% de desconto Anual $ 49,99 7 dias teste gratuito" at bounding box center [784, 470] width 324 height 57
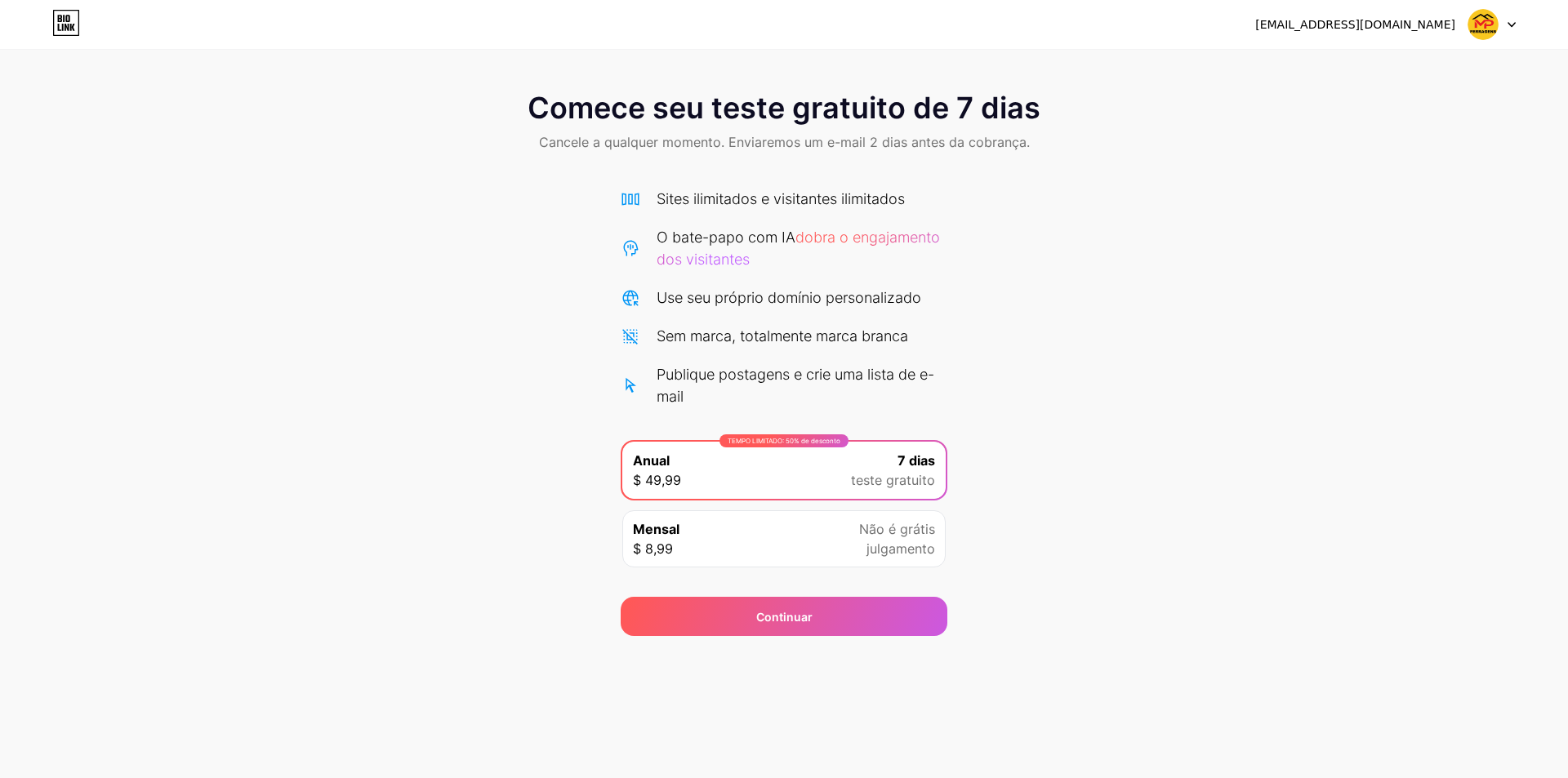
click at [1507, 25] on div at bounding box center [1493, 25] width 47 height 29
click at [875, 124] on font "Comece seu teste gratuito de 7 dias" at bounding box center [784, 108] width 513 height 36
click at [68, 25] on icon at bounding box center [66, 27] width 4 height 7
click at [837, 615] on div "Continuar" at bounding box center [784, 616] width 326 height 39
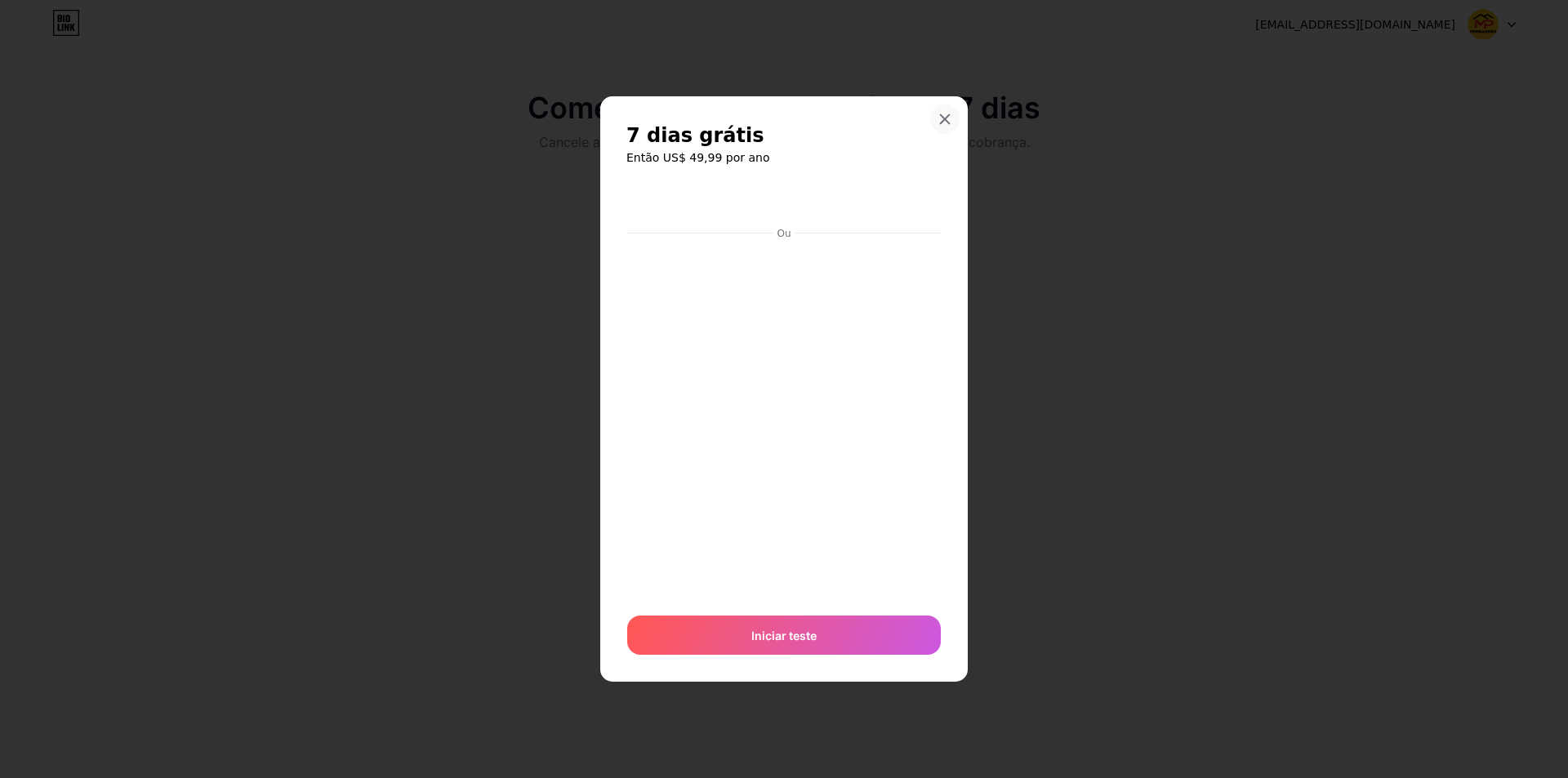
click at [944, 115] on icon at bounding box center [944, 119] width 13 height 13
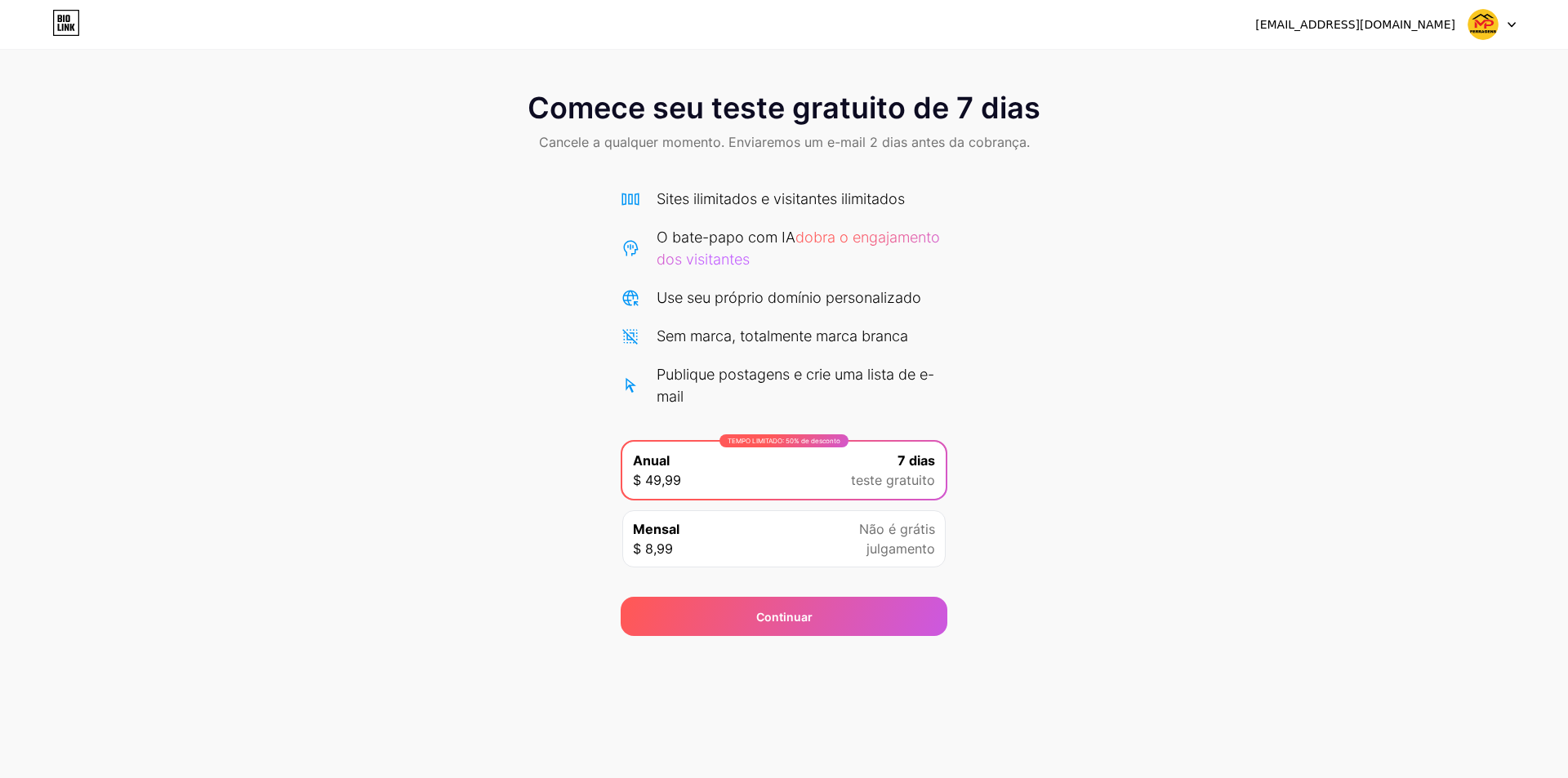
click at [1482, 16] on img at bounding box center [1483, 25] width 31 height 31
click at [1360, 18] on font "[EMAIL_ADDRESS][DOMAIN_NAME]" at bounding box center [1355, 25] width 200 height 13
click at [558, 565] on div "Comece seu teste gratuito de 7 dias Cancele a qualquer momento. Enviaremos um e…" at bounding box center [784, 355] width 1568 height 561
click at [559, 563] on div "Comece seu teste gratuito de 7 dias Cancele a qualquer momento. Enviaremos um e…" at bounding box center [784, 355] width 1568 height 561
click at [56, 28] on icon at bounding box center [66, 23] width 28 height 26
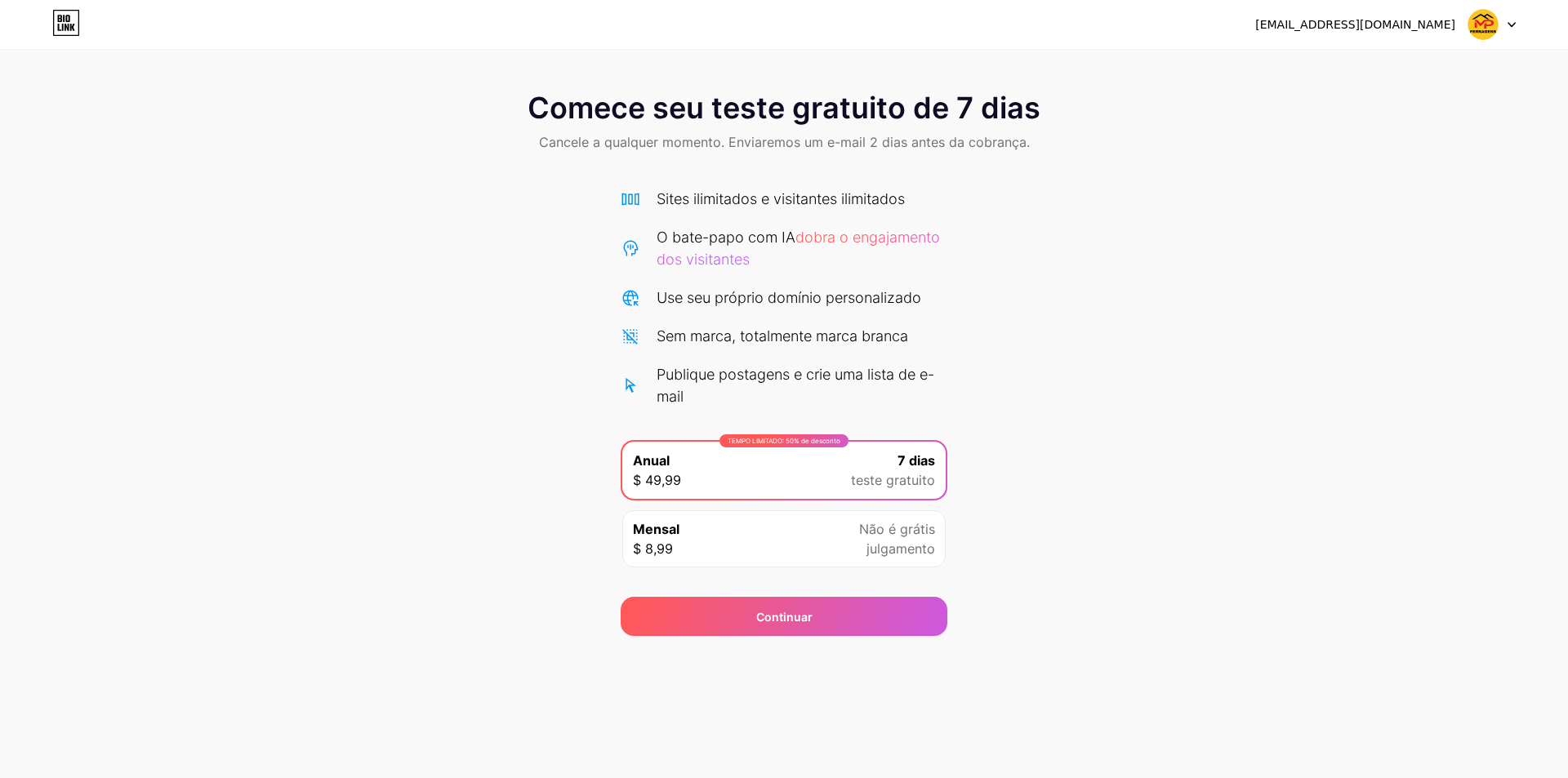
click at [1512, 23] on icon at bounding box center [1512, 25] width 8 height 5
click at [1357, 65] on li "Sair" at bounding box center [1413, 66] width 203 height 45
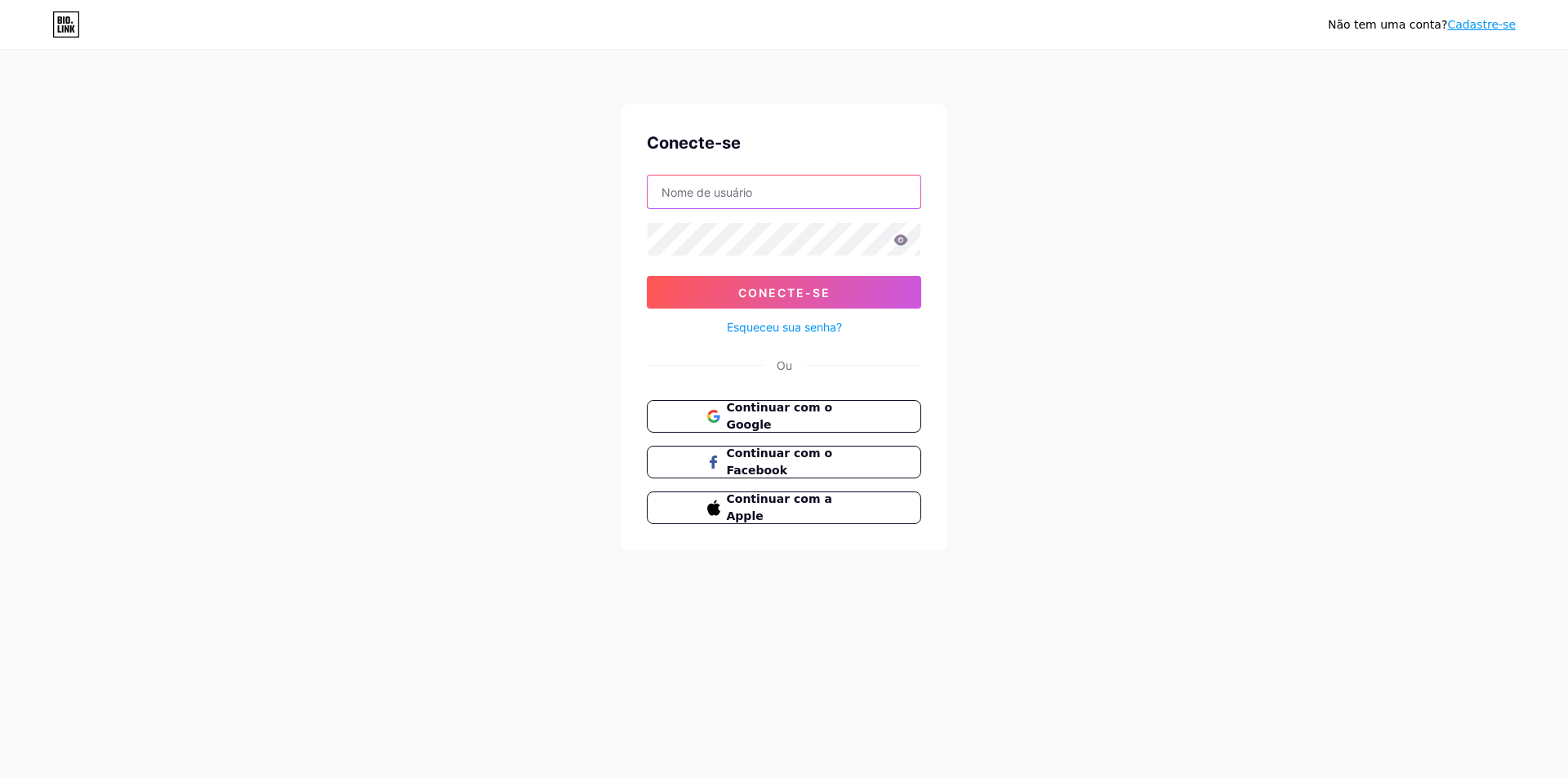
click at [772, 194] on input "text" at bounding box center [784, 192] width 273 height 33
type input "[EMAIL_ADDRESS][DOMAIN_NAME]"
click at [904, 237] on icon at bounding box center [901, 240] width 14 height 11
click at [819, 289] on font "Conecte-se" at bounding box center [784, 292] width 93 height 14
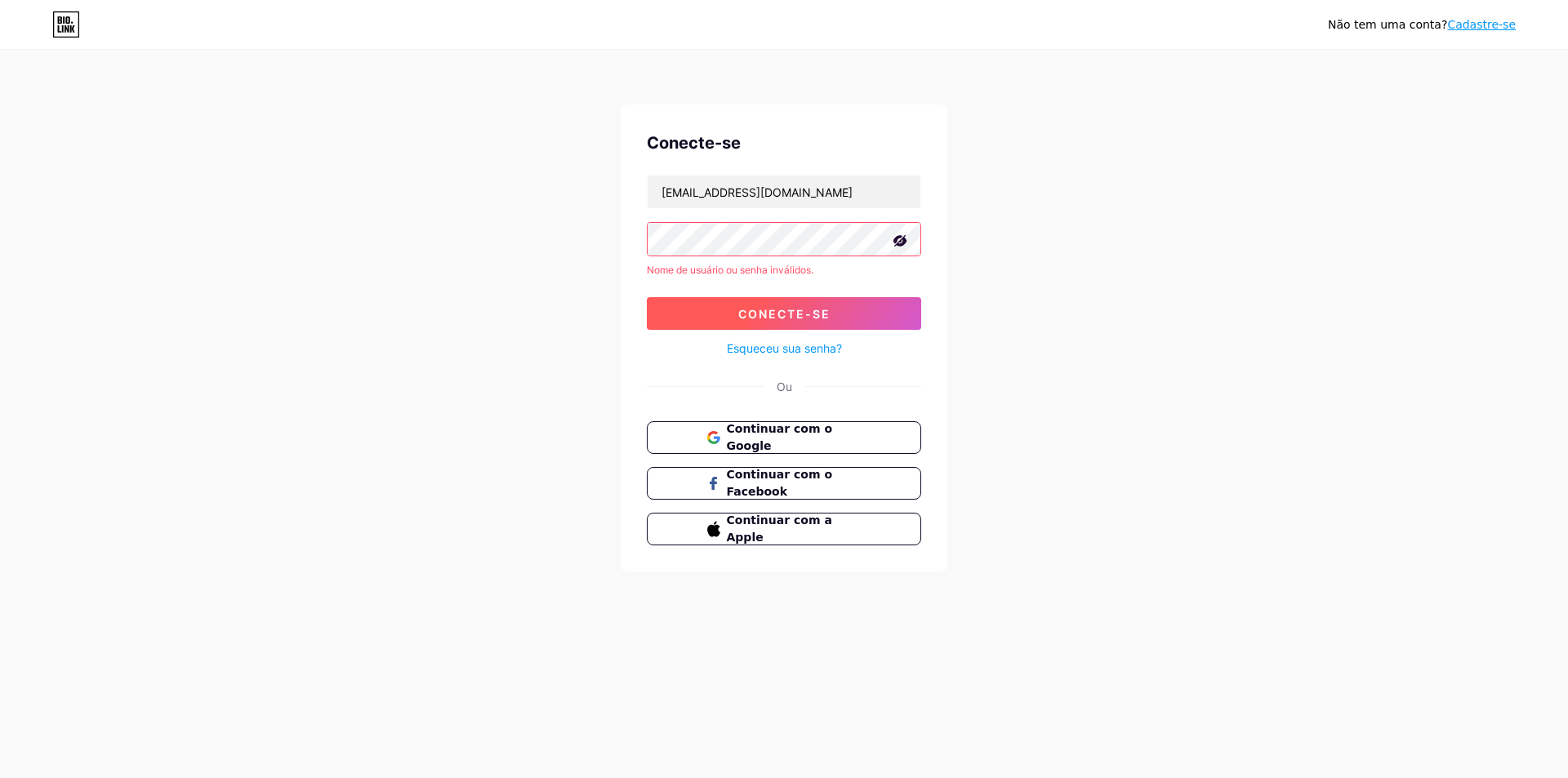
click at [793, 324] on button "Conecte-se" at bounding box center [784, 314] width 275 height 33
click at [757, 432] on font "Continuar com o Google" at bounding box center [779, 438] width 107 height 31
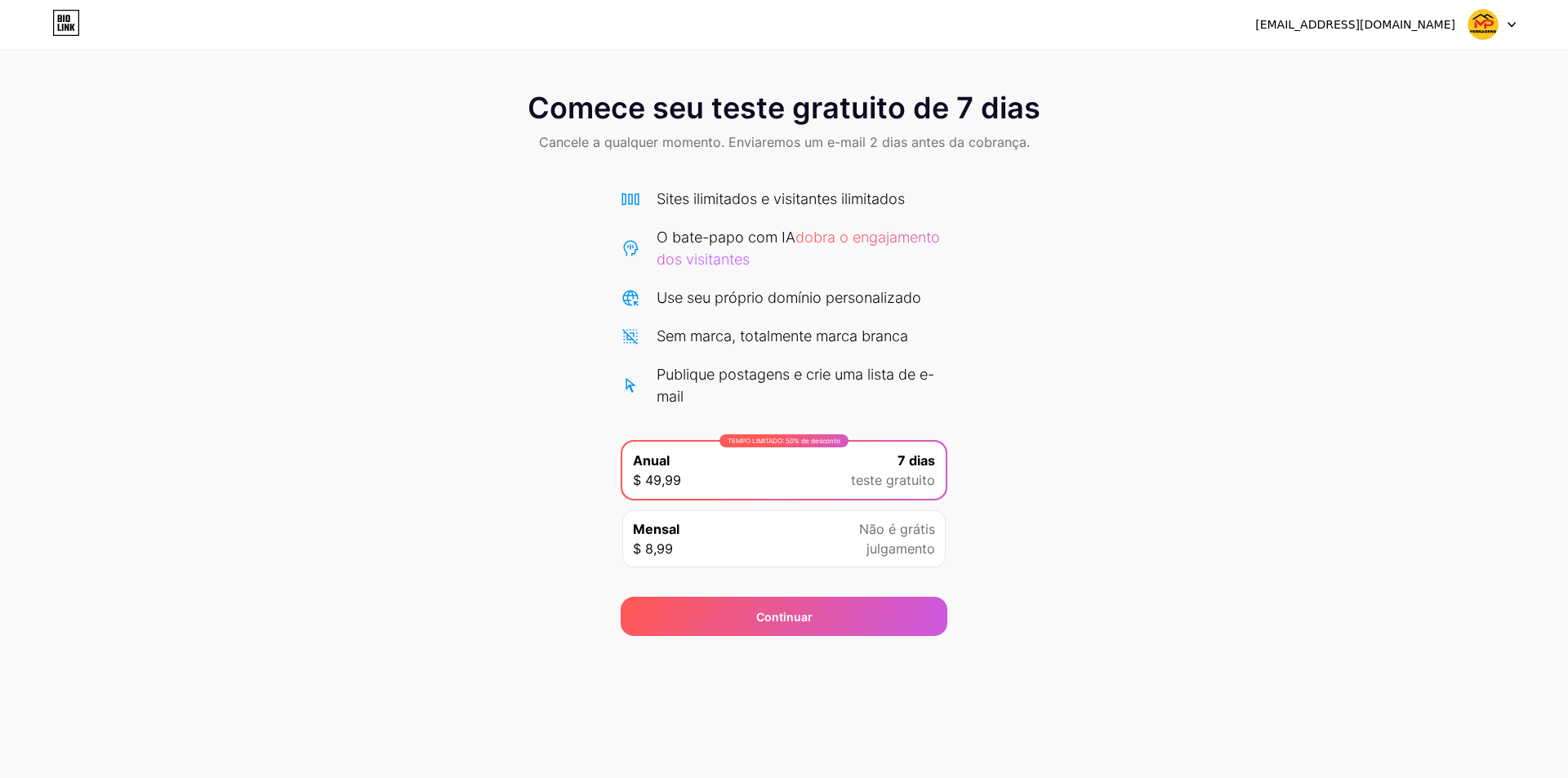
click at [1511, 22] on icon at bounding box center [1512, 25] width 8 height 5
drag, startPoint x: 984, startPoint y: 112, endPoint x: 832, endPoint y: 232, distance: 193.7
click at [984, 113] on font "Comece seu teste gratuito de 7 dias" at bounding box center [784, 108] width 513 height 36
click at [744, 542] on div "Mensal $ 8,99 Não é grátis julgamento" at bounding box center [784, 539] width 324 height 57
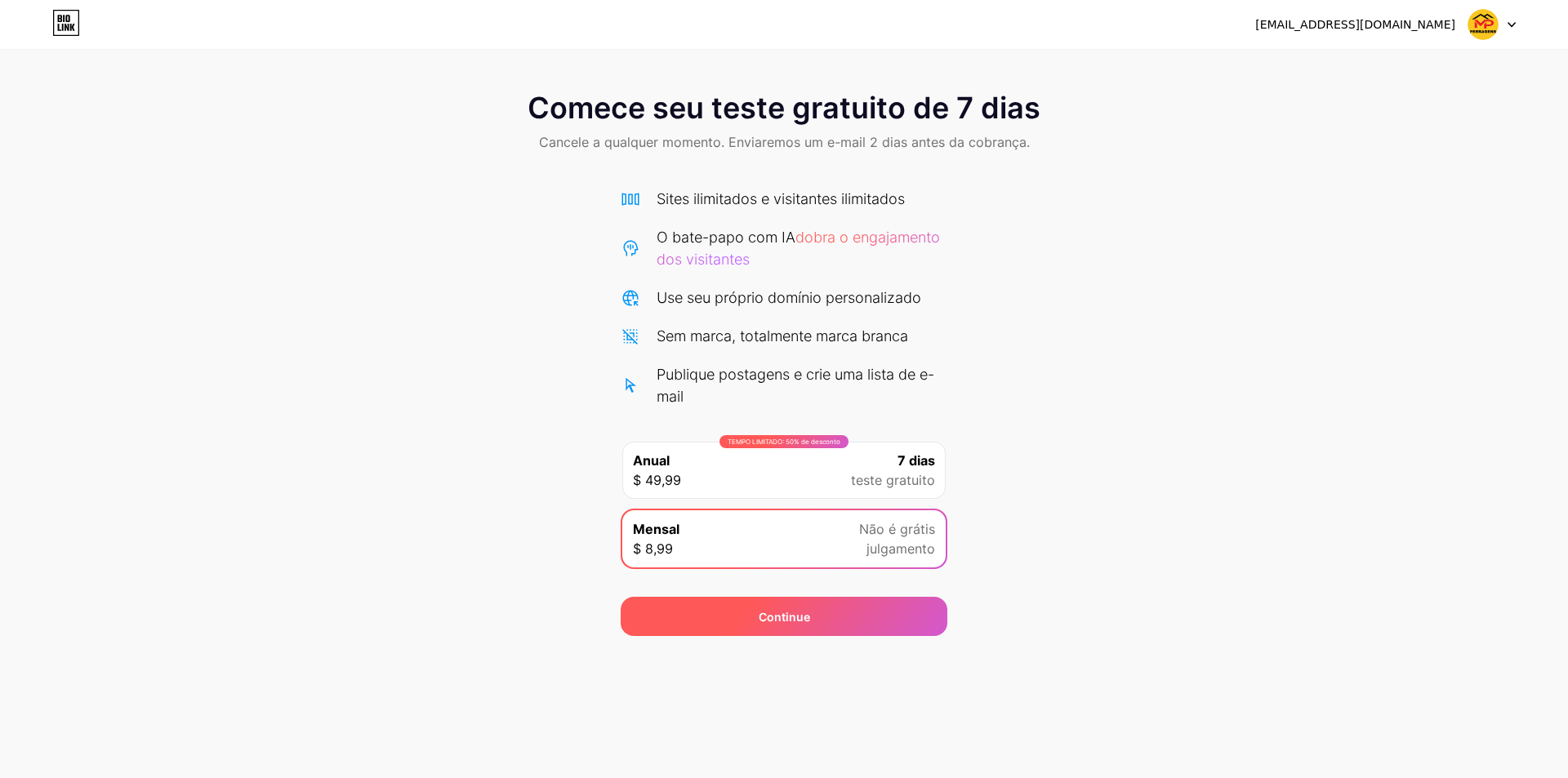
click at [852, 622] on div "Continue" at bounding box center [784, 616] width 326 height 39
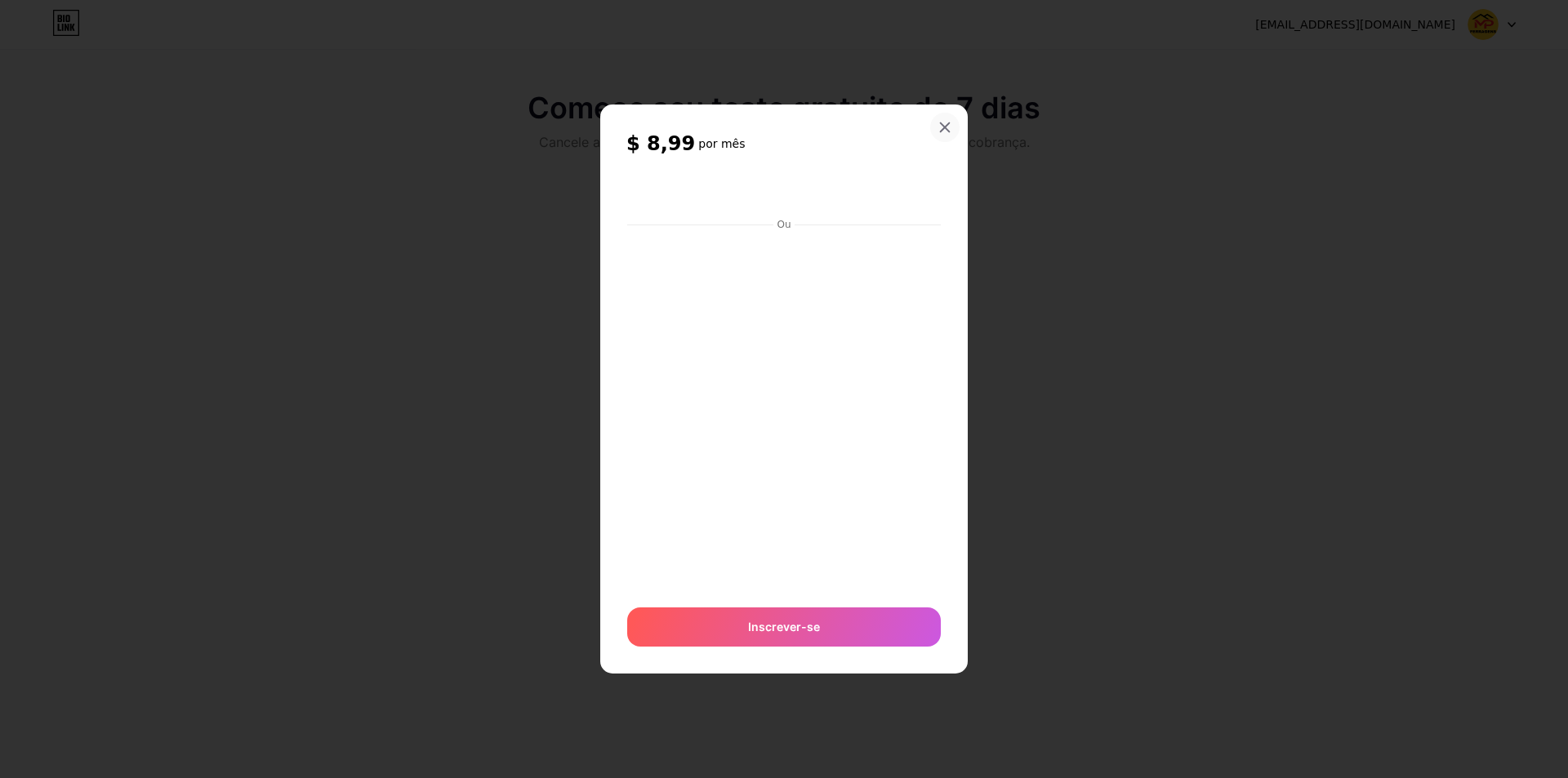
click at [937, 119] on div at bounding box center [944, 127] width 29 height 29
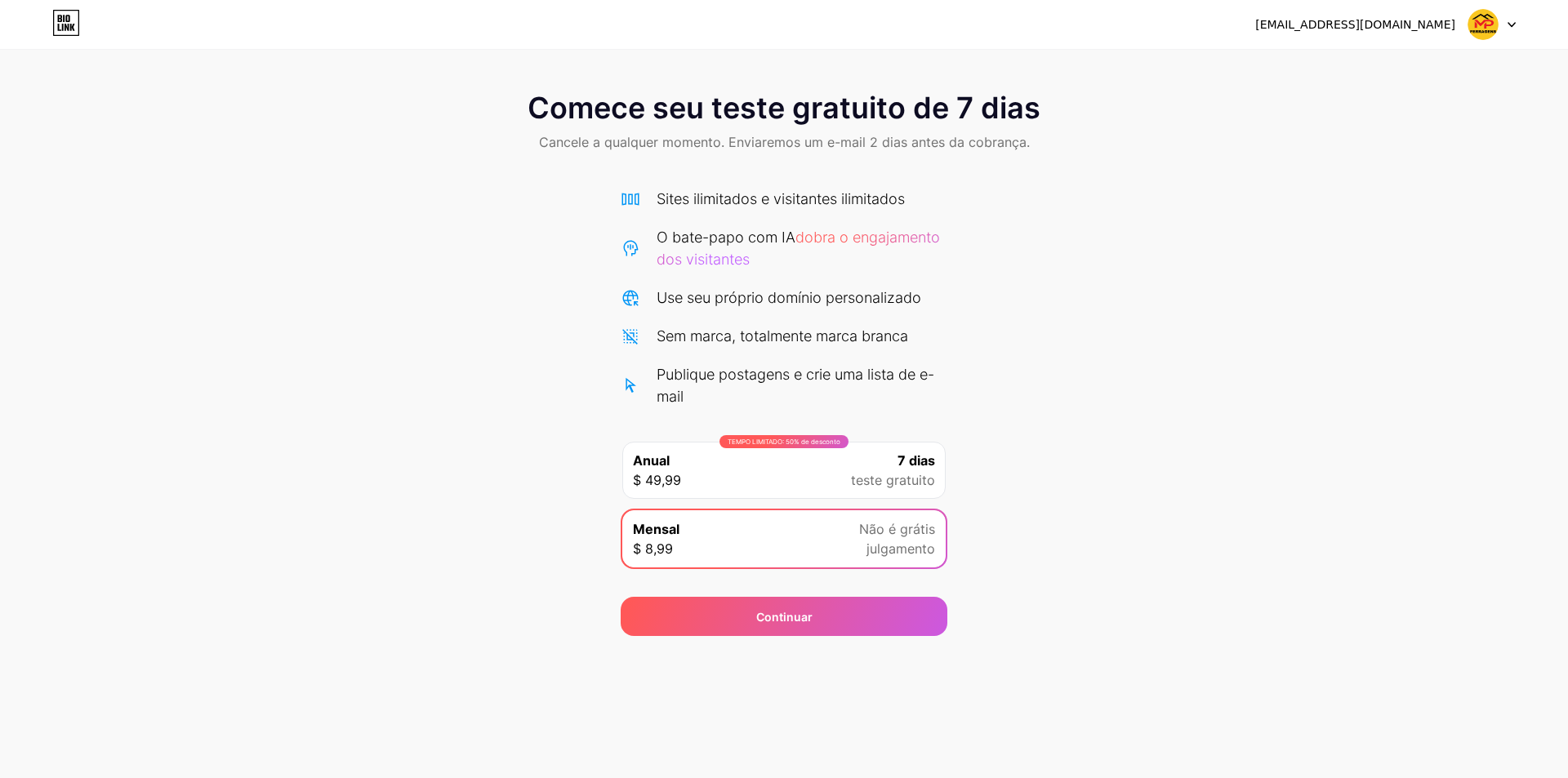
click at [1484, 29] on img at bounding box center [1483, 25] width 31 height 31
click at [1365, 61] on li "Sair" at bounding box center [1413, 66] width 203 height 45
